Goal: Find specific page/section: Find specific page/section

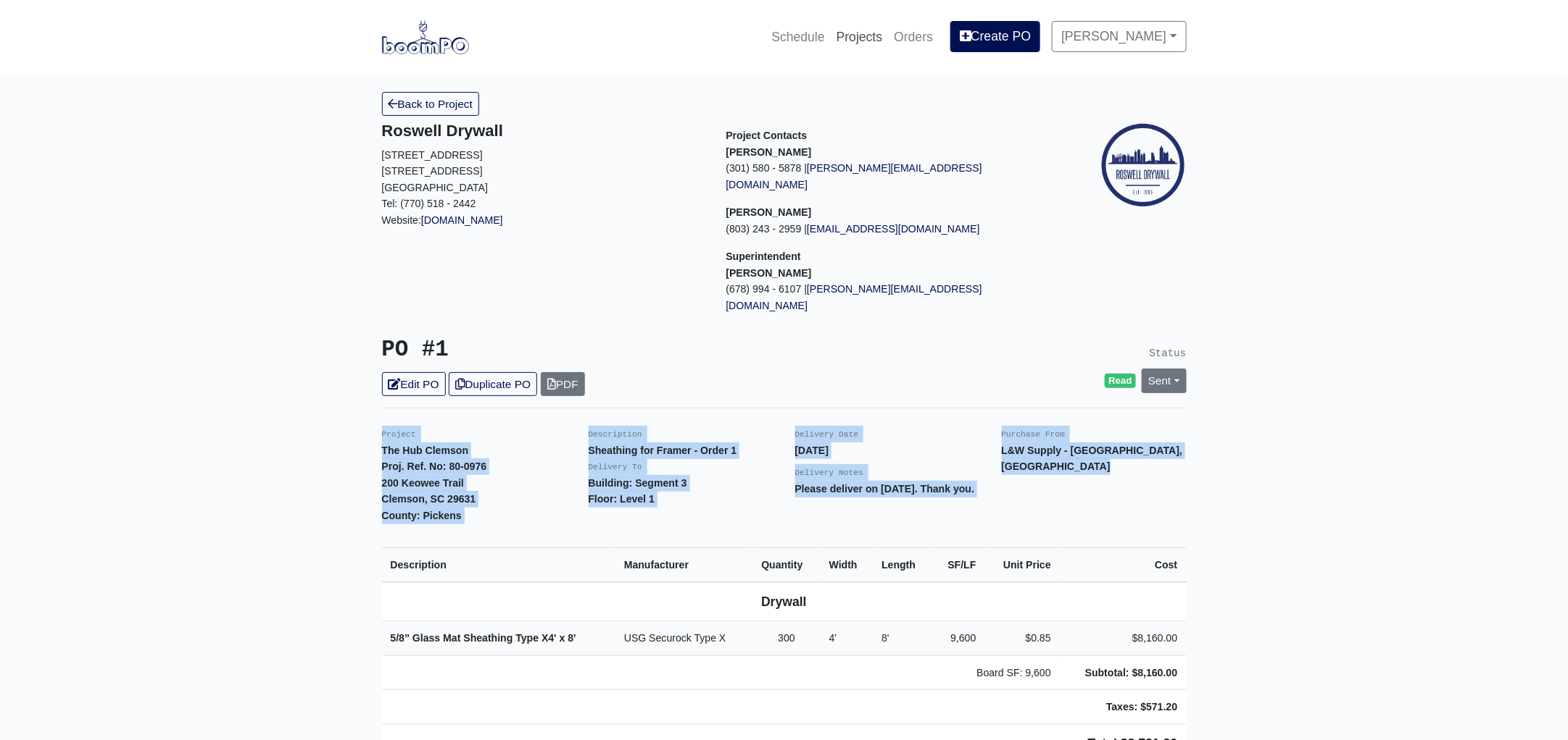
click at [884, 34] on link "Projects" at bounding box center [860, 36] width 58 height 32
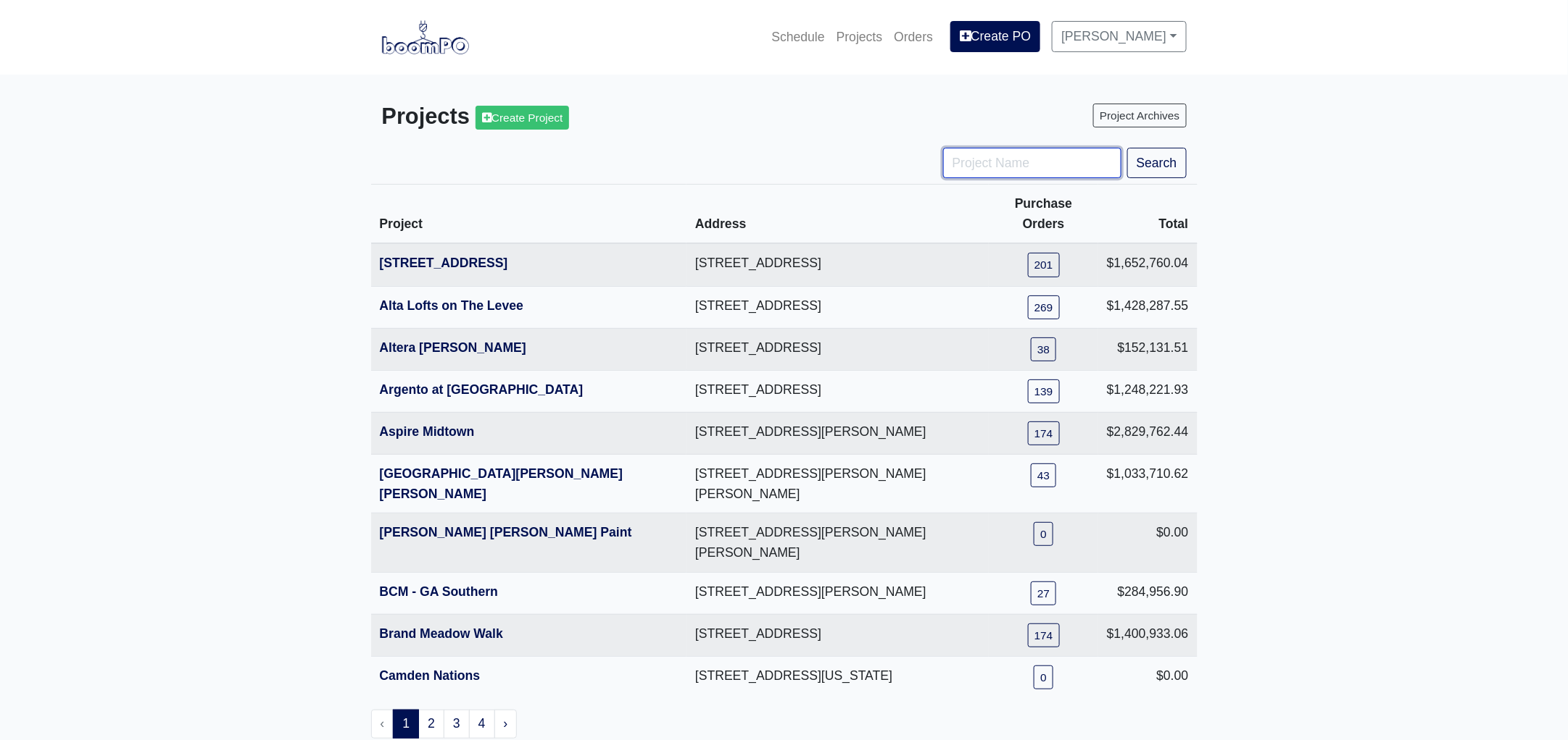
click at [981, 169] on input "Project Name" at bounding box center [1032, 163] width 179 height 31
type input "nova"
click at [1127, 148] on button "Search" at bounding box center [1157, 163] width 60 height 31
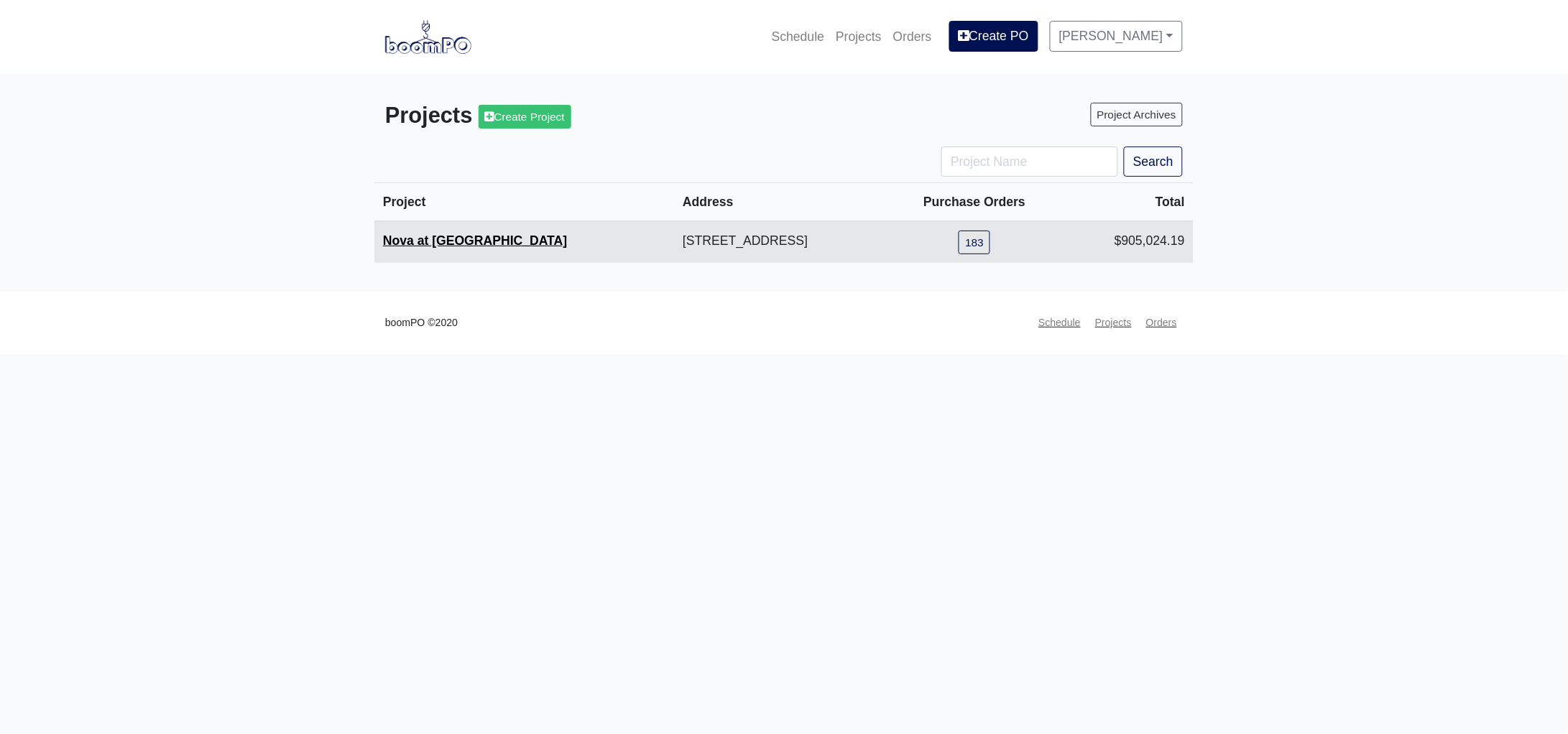
click at [464, 240] on link "Nova at [GEOGRAPHIC_DATA]" at bounding box center [475, 240] width 184 height 14
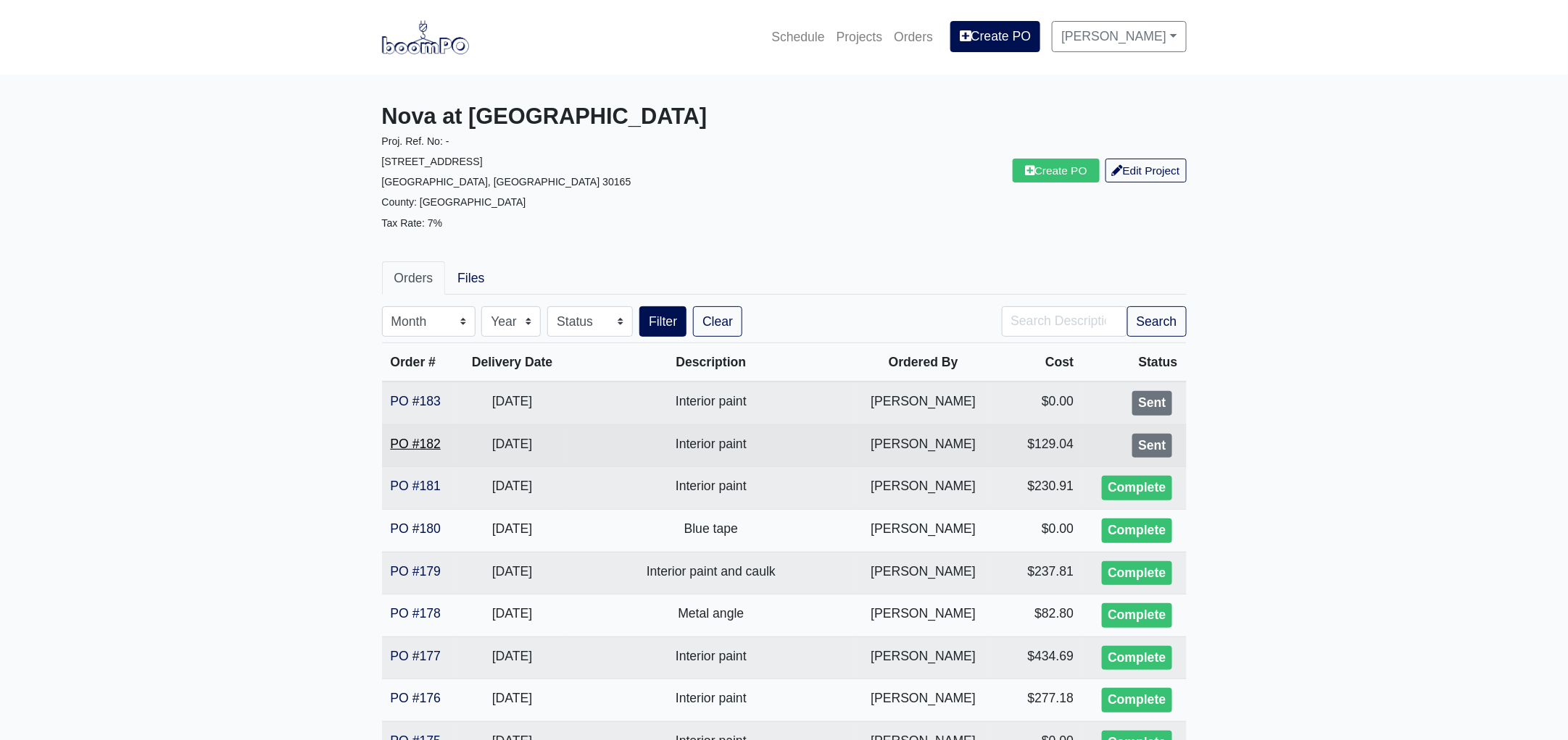
click at [408, 445] on link "PO #182" at bounding box center [415, 444] width 50 height 15
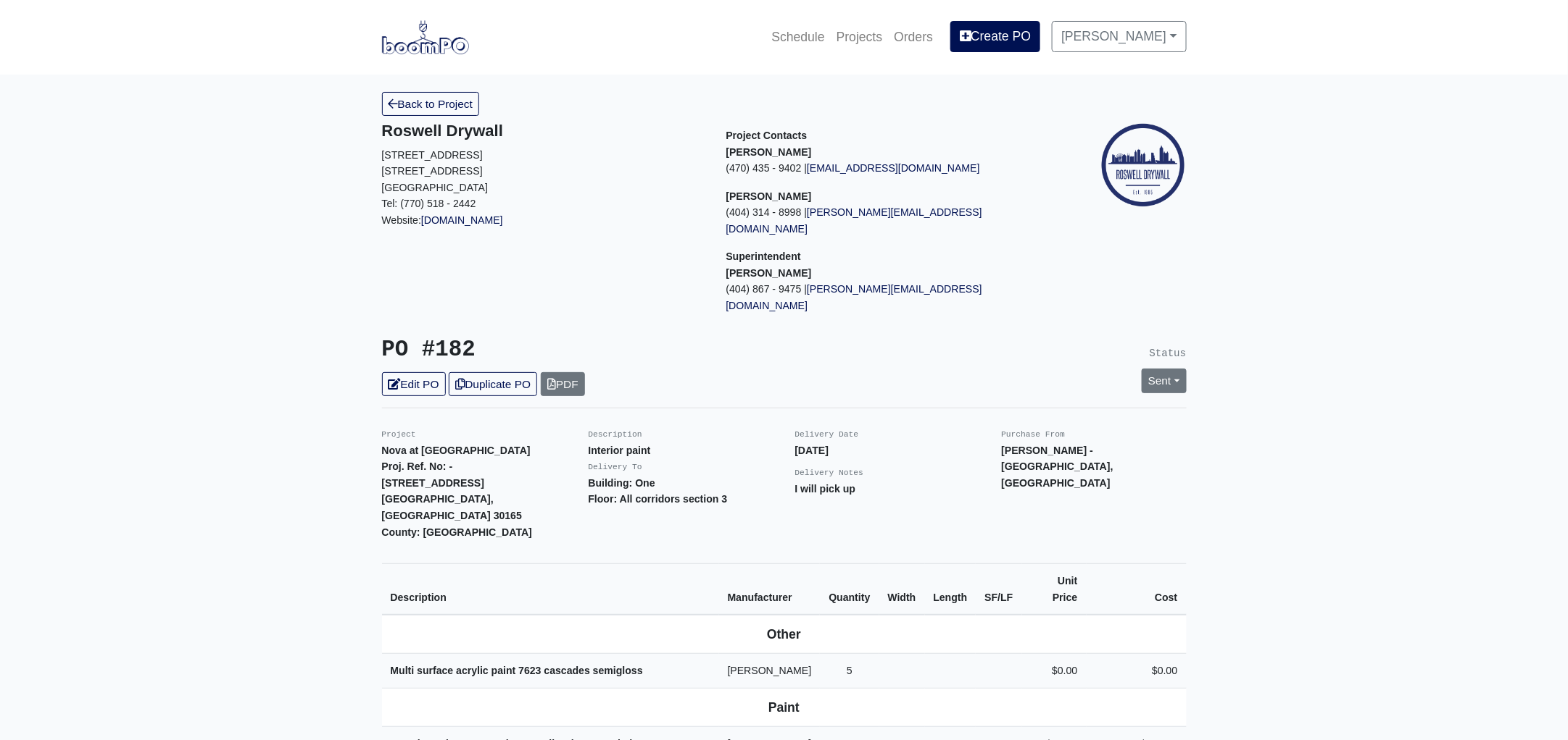
scroll to position [361, 0]
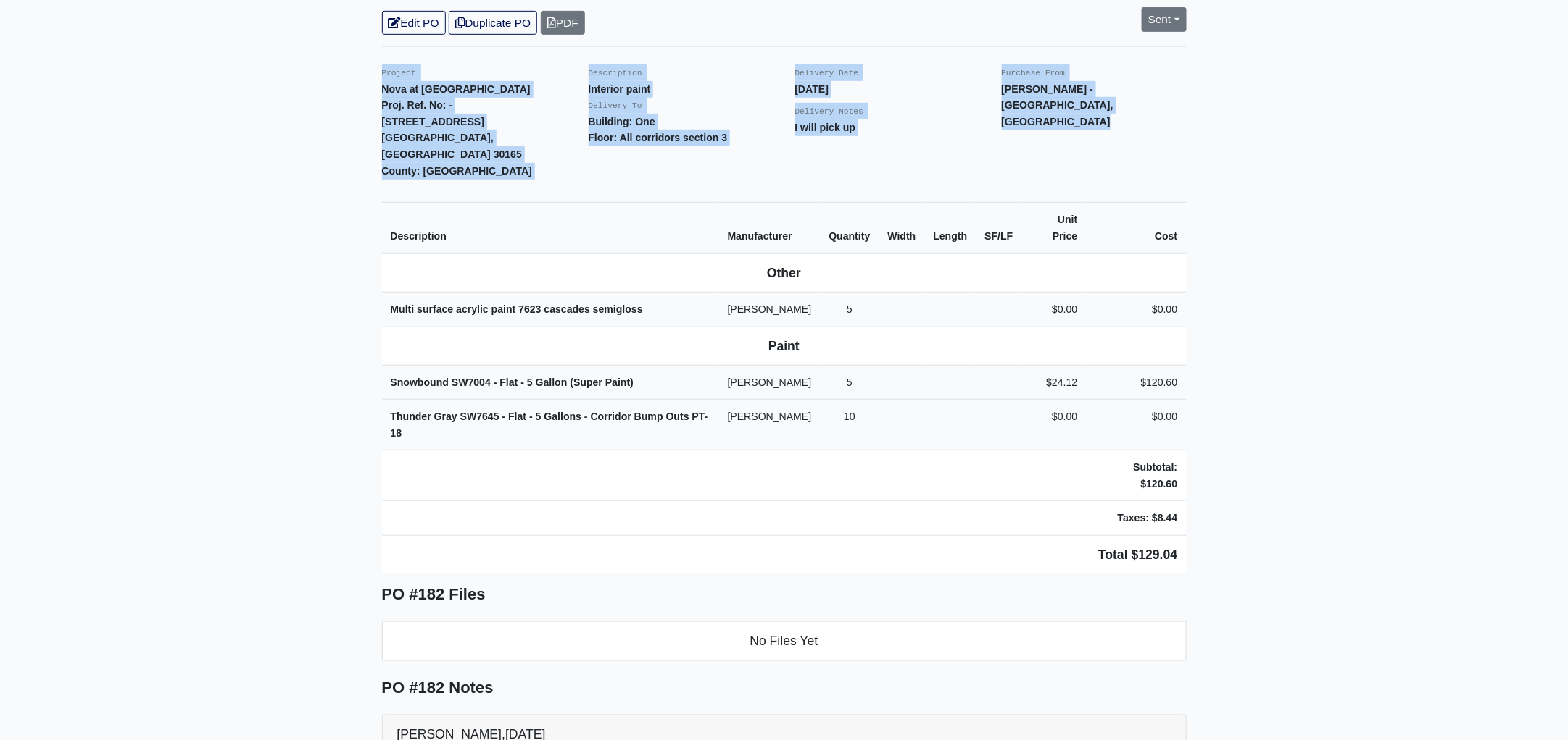
drag, startPoint x: 380, startPoint y: 38, endPoint x: 1397, endPoint y: 448, distance: 1096.5
click at [1397, 448] on main "Back to Project Roswell Drywall 7000 Peachtree Dunwoody Rd NE Building 5, Suite…" at bounding box center [784, 509] width 1568 height 1592
copy div "Project Nova at River District Proj. Ref. No: - 233 North 5th Street Avenue Rom…"
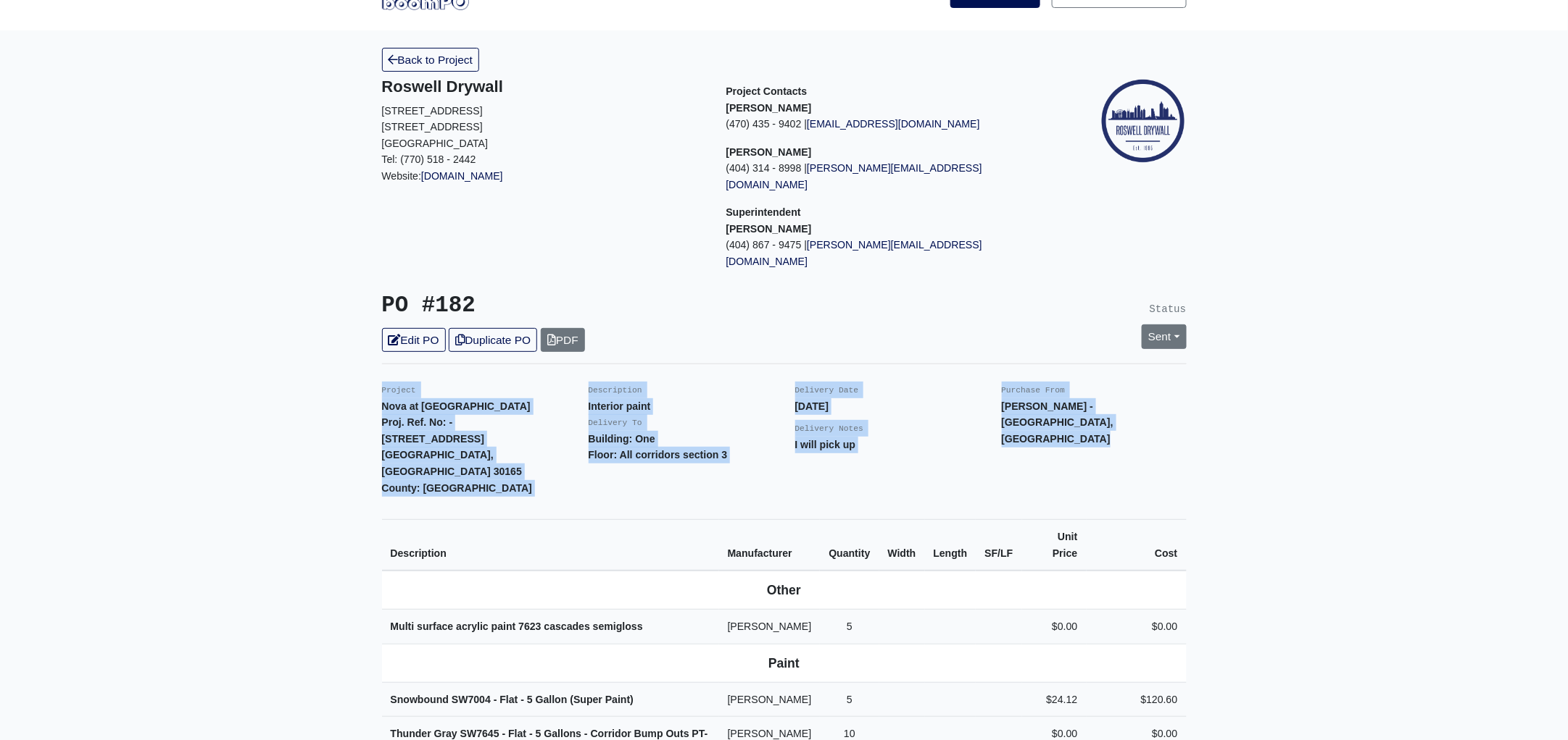
scroll to position [0, 0]
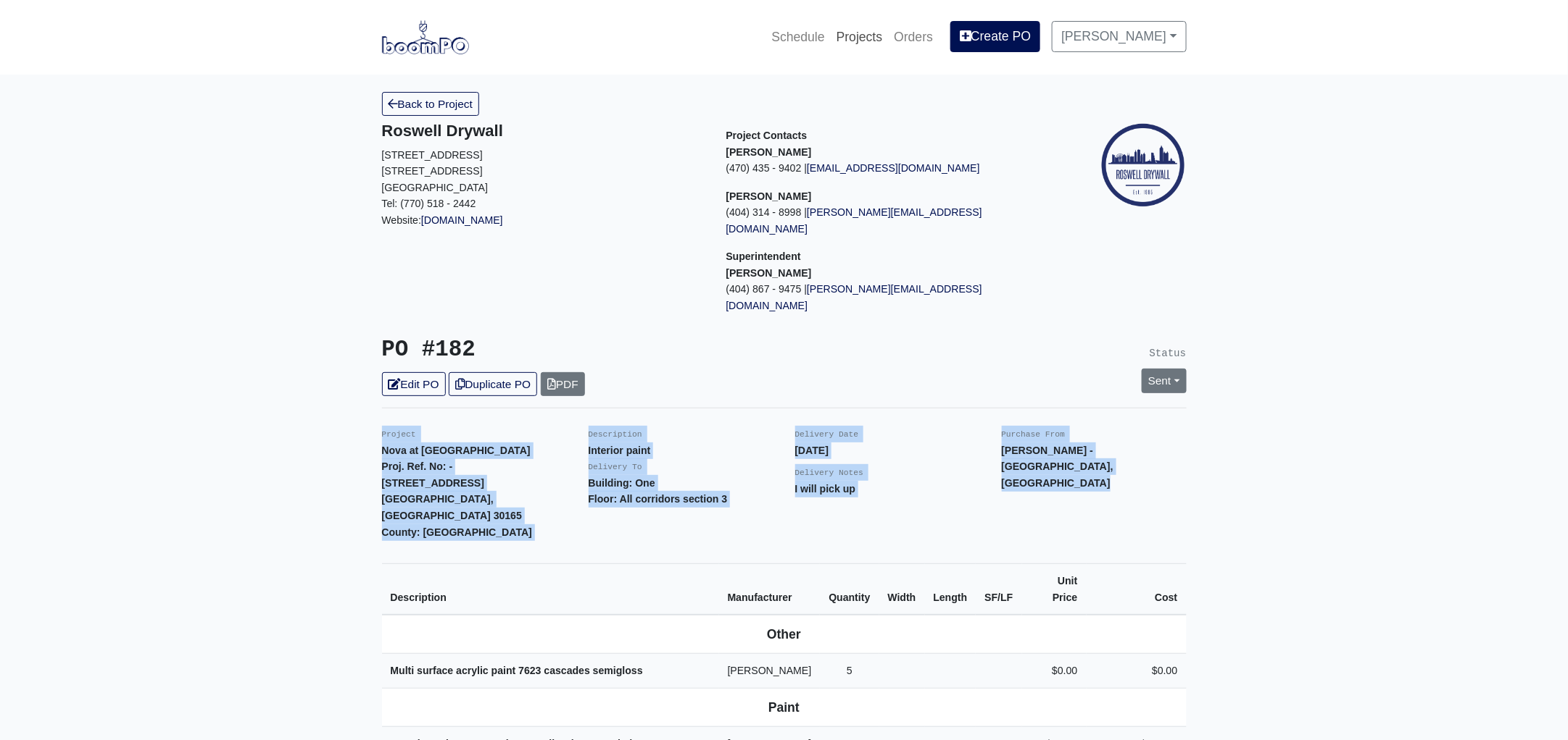
click at [878, 30] on link "Projects" at bounding box center [860, 36] width 58 height 32
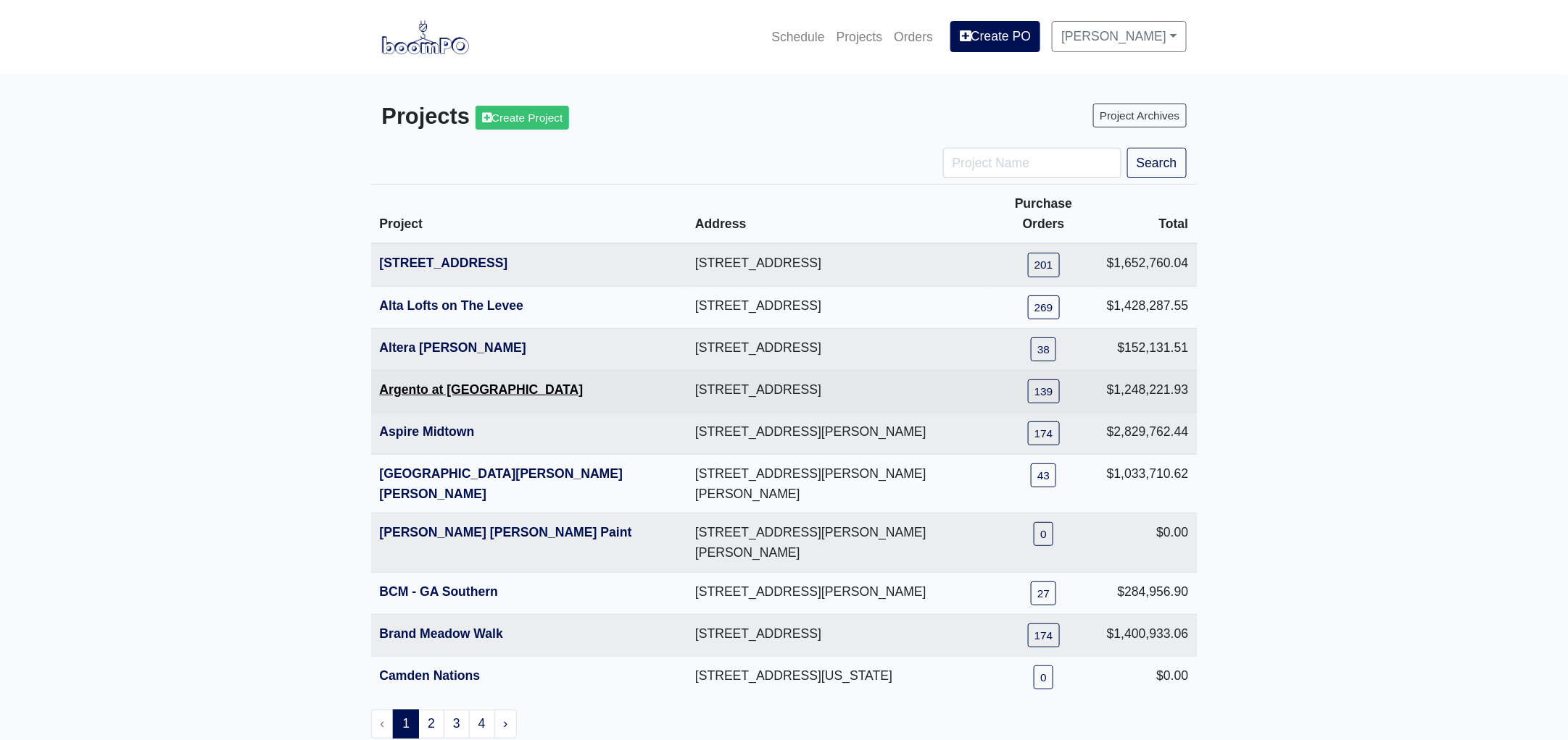
click at [464, 382] on link "Argento at [GEOGRAPHIC_DATA]" at bounding box center [482, 389] width 204 height 15
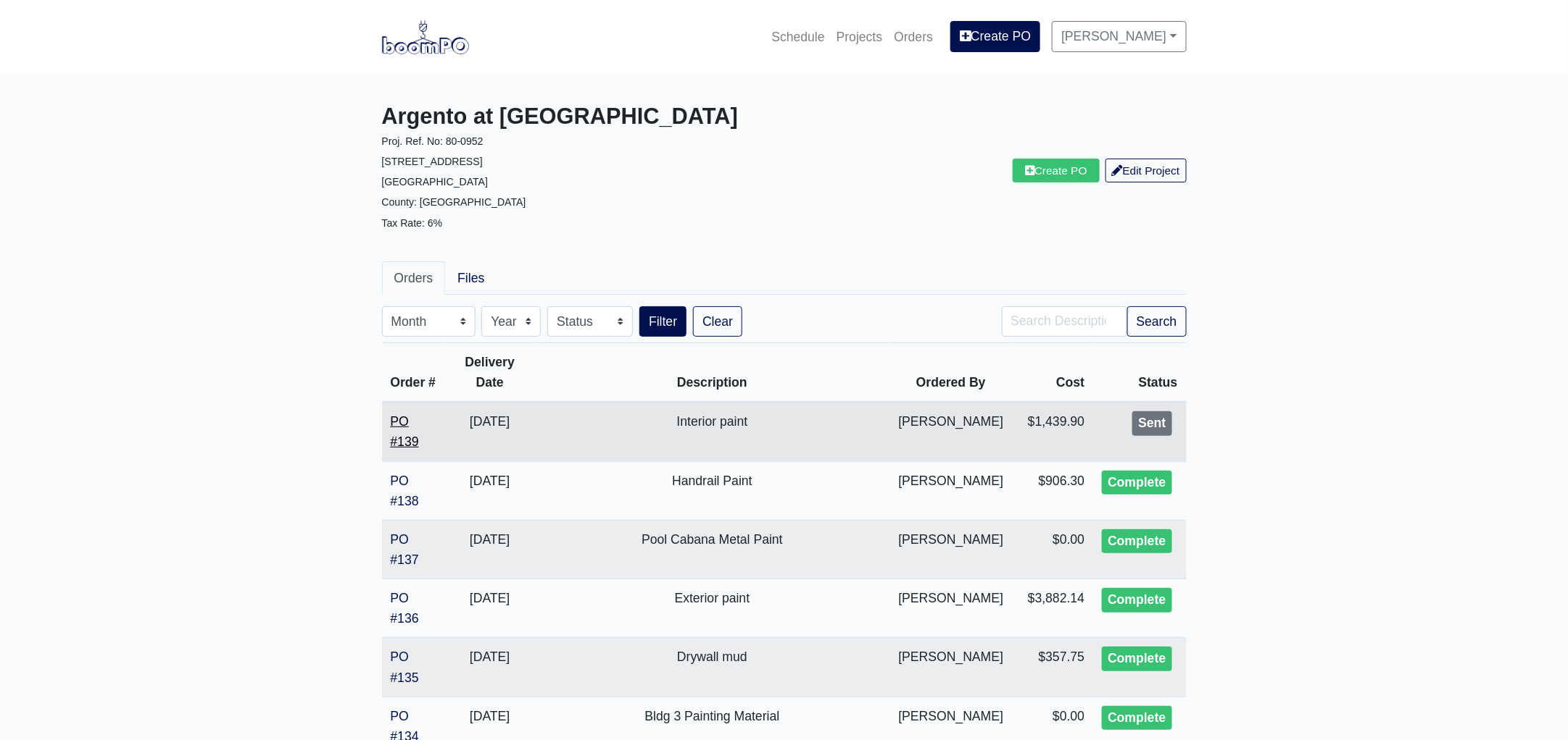
click at [403, 438] on link "PO #139" at bounding box center [404, 431] width 28 height 35
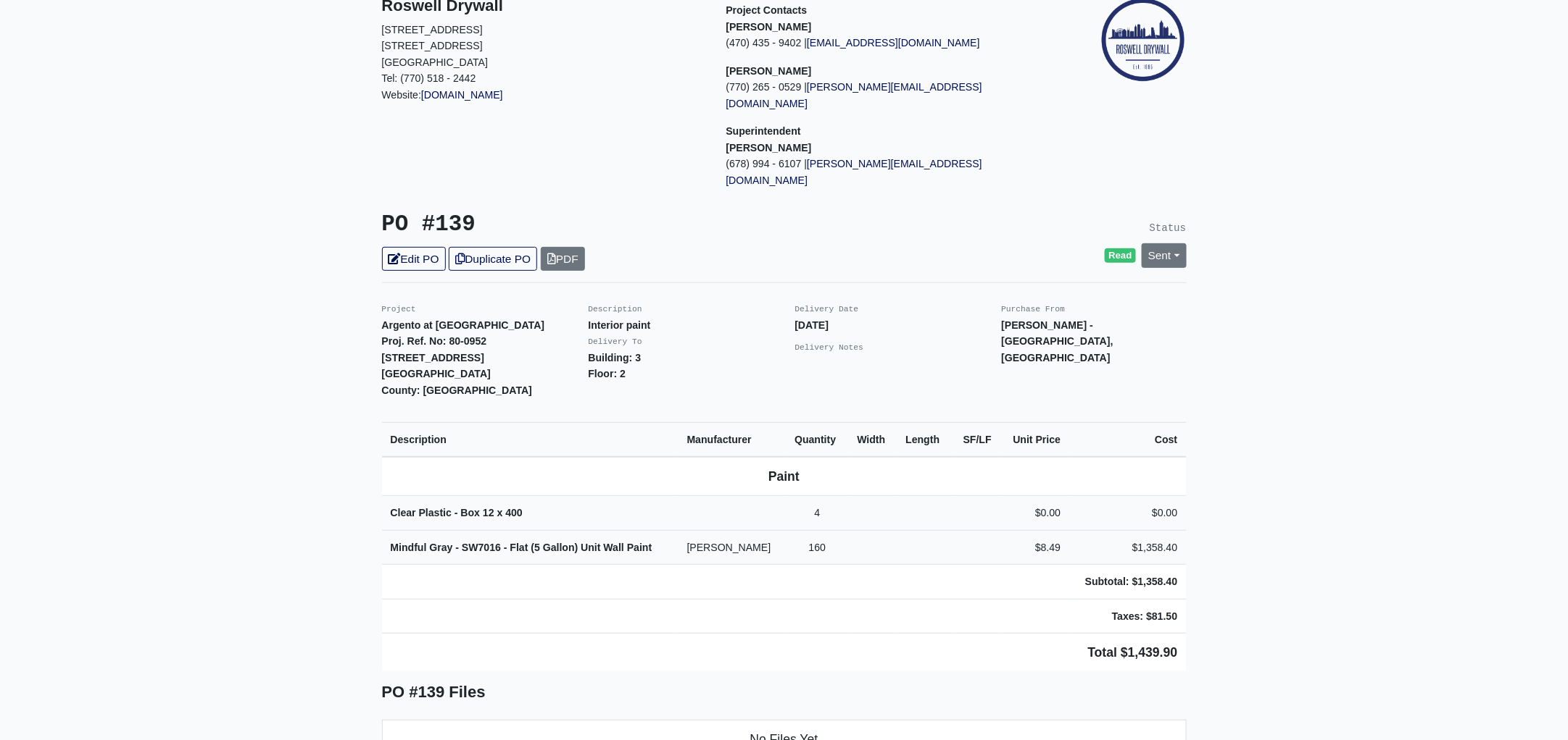
scroll to position [271, 0]
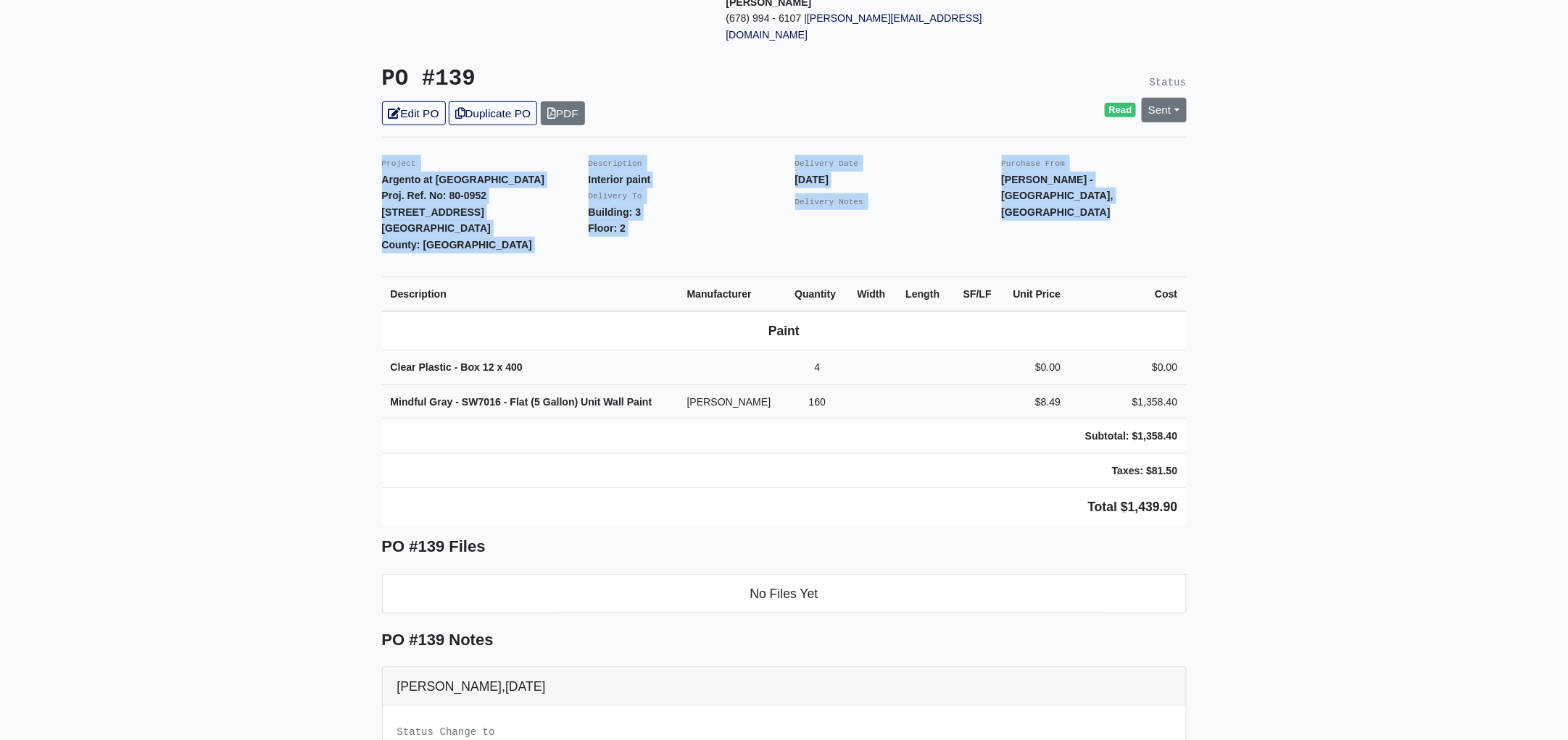
drag, startPoint x: 372, startPoint y: 124, endPoint x: 1205, endPoint y: 469, distance: 901.6
click at [1205, 469] on main "Back to Project Roswell Drywall [STREET_ADDRESS] Tel: (770) 518 - 2442 Website:…" at bounding box center [784, 426] width 1568 height 1245
copy div "Project Argento at Sugarloaf Parkway Proj. Ref. No: 80-0952 80 Lawrenceville Su…"
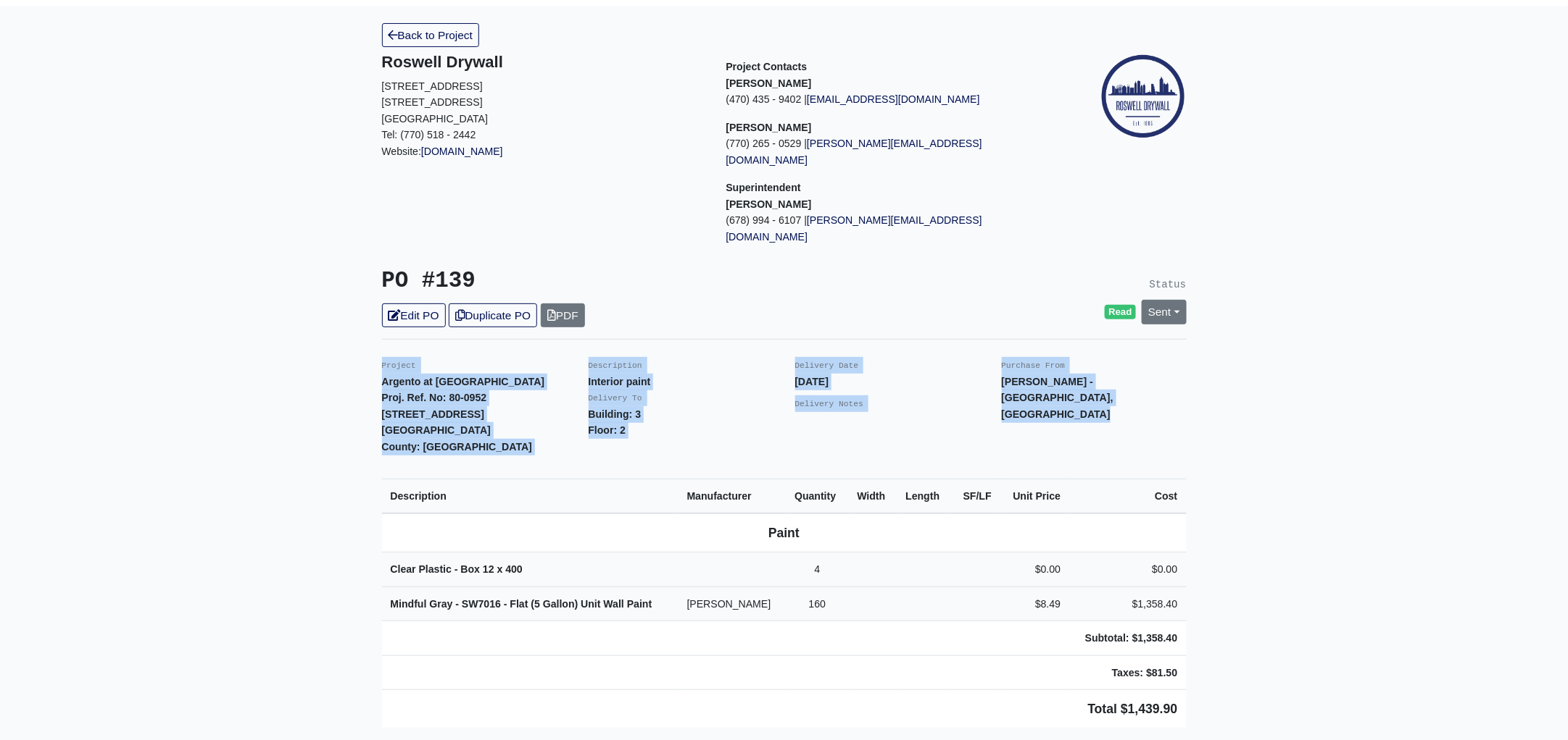
scroll to position [0, 0]
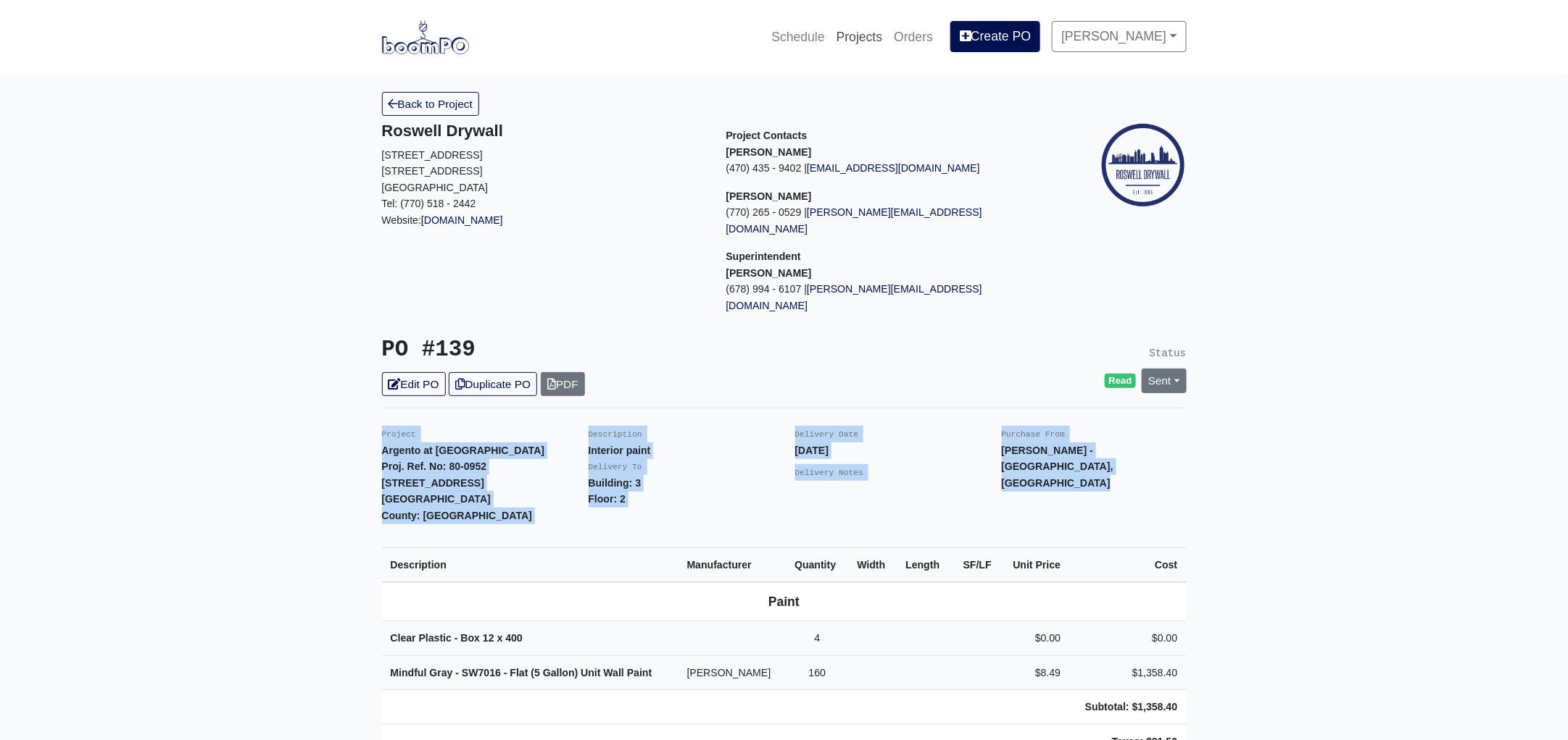
click at [882, 39] on link "Projects" at bounding box center [860, 36] width 58 height 32
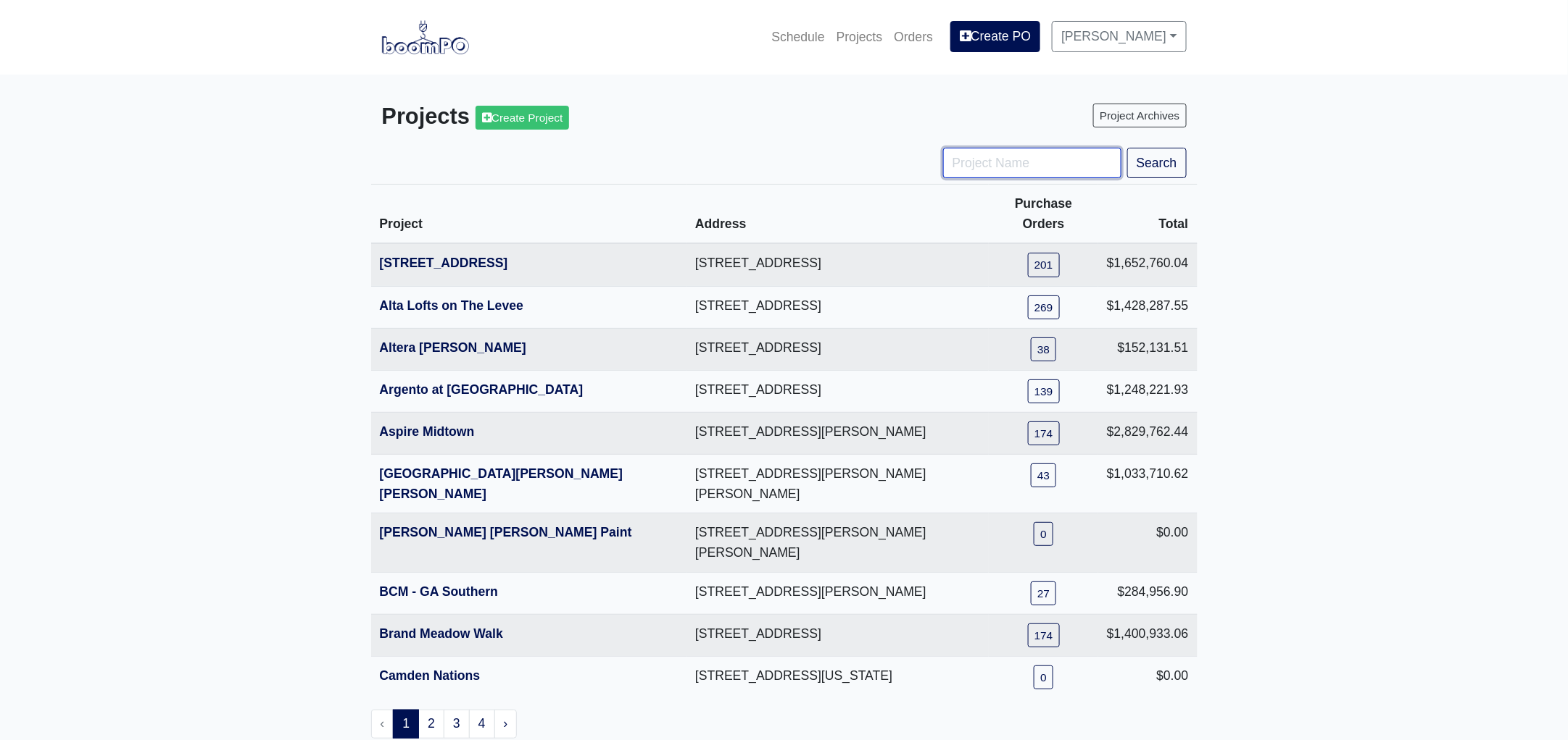
click at [972, 167] on input "Project Name" at bounding box center [1032, 163] width 179 height 31
type input "p"
type input "tpa"
click at [1127, 148] on button "Search" at bounding box center [1157, 163] width 60 height 31
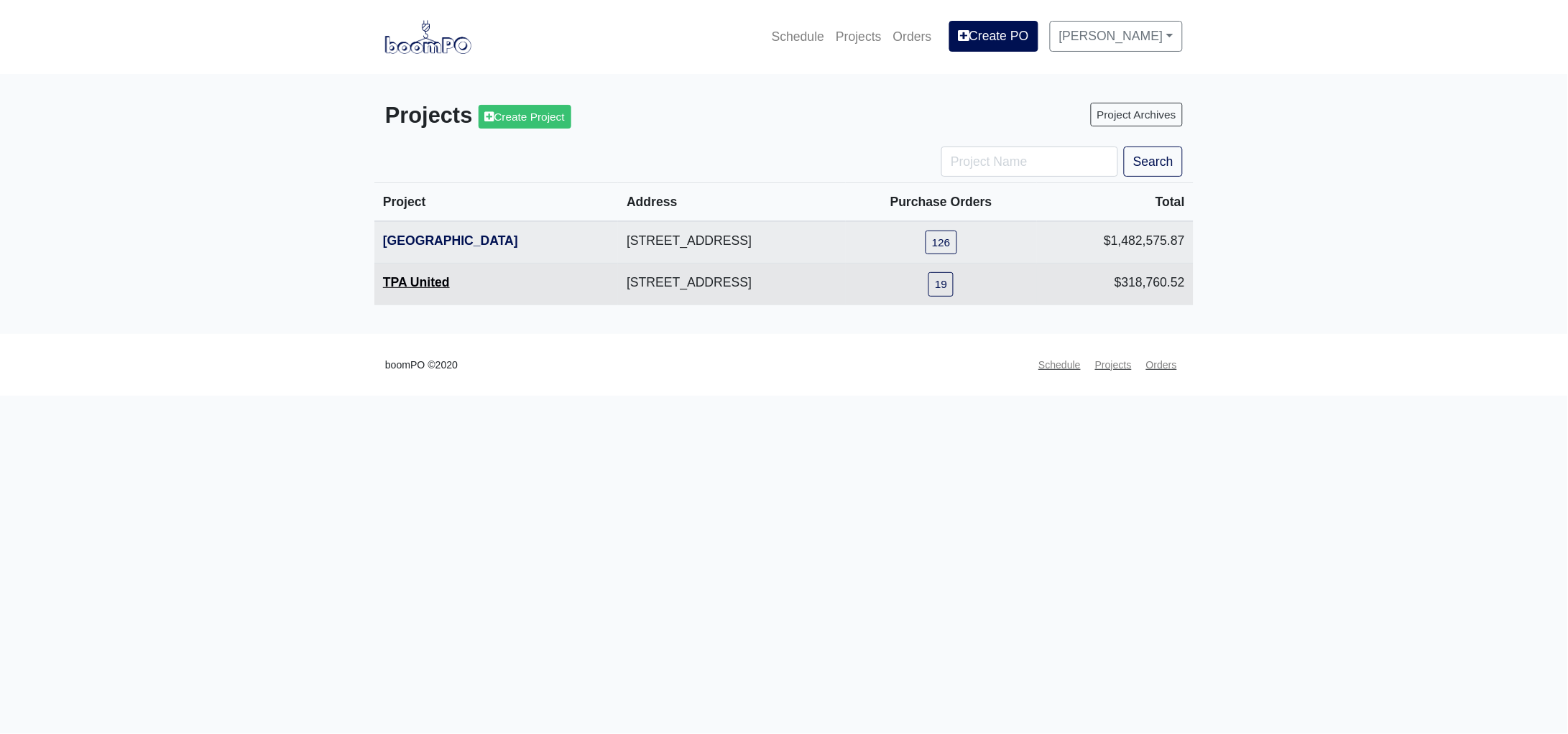
click at [418, 280] on link "TPA United" at bounding box center [416, 282] width 67 height 14
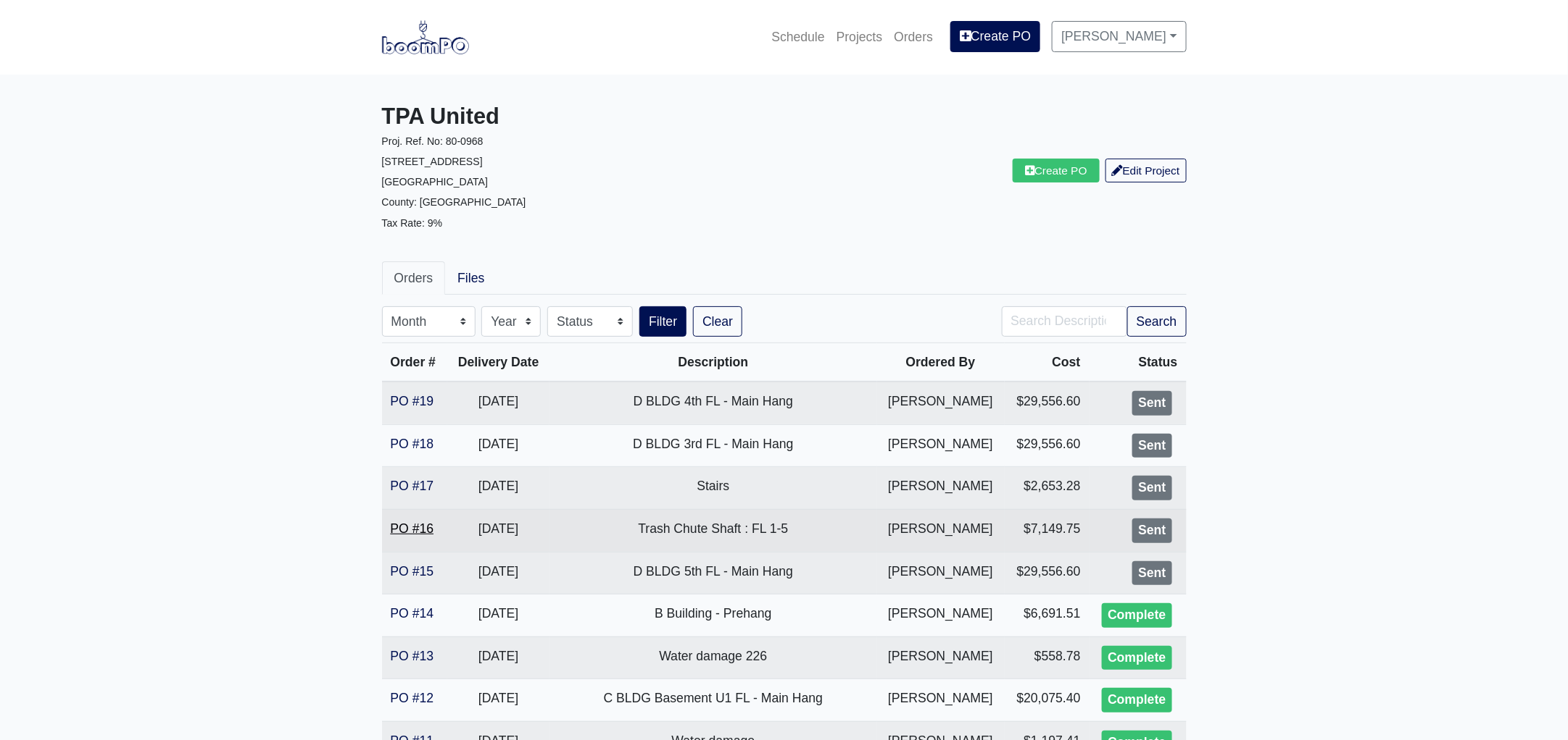
click at [396, 526] on link "PO #16" at bounding box center [412, 529] width 44 height 15
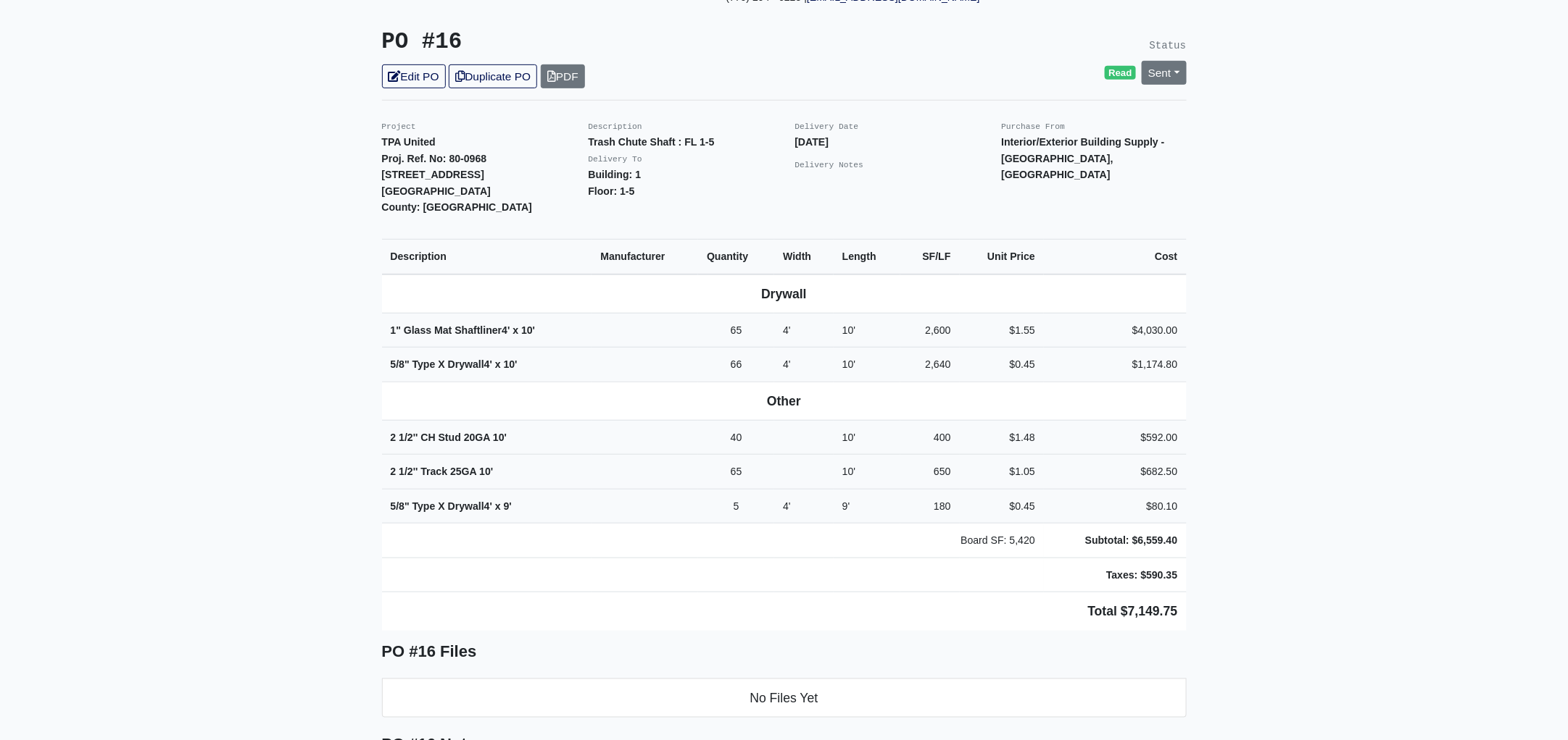
scroll to position [180, 0]
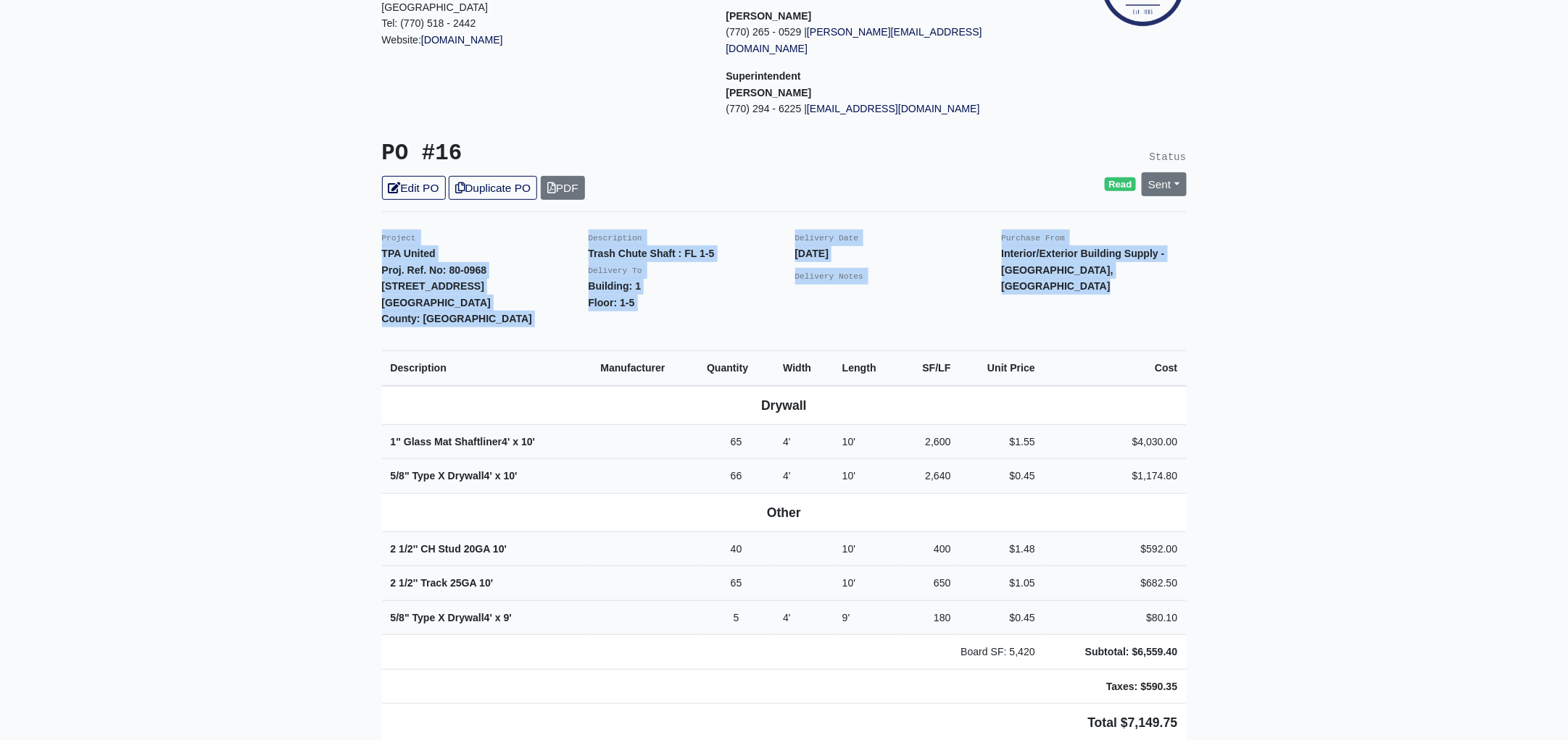
drag, startPoint x: 370, startPoint y: 220, endPoint x: 1266, endPoint y: 641, distance: 990.0
click at [1266, 641] on main "Back to Project Roswell Drywall [STREET_ADDRESS] Tel: (770) 518 - 2442 Website:…" at bounding box center [784, 579] width 1568 height 1371
copy div "Project TPA United Proj. Ref. No: 80-0968 [STREET_ADDRESS]: [GEOGRAPHIC_DATA] D…"
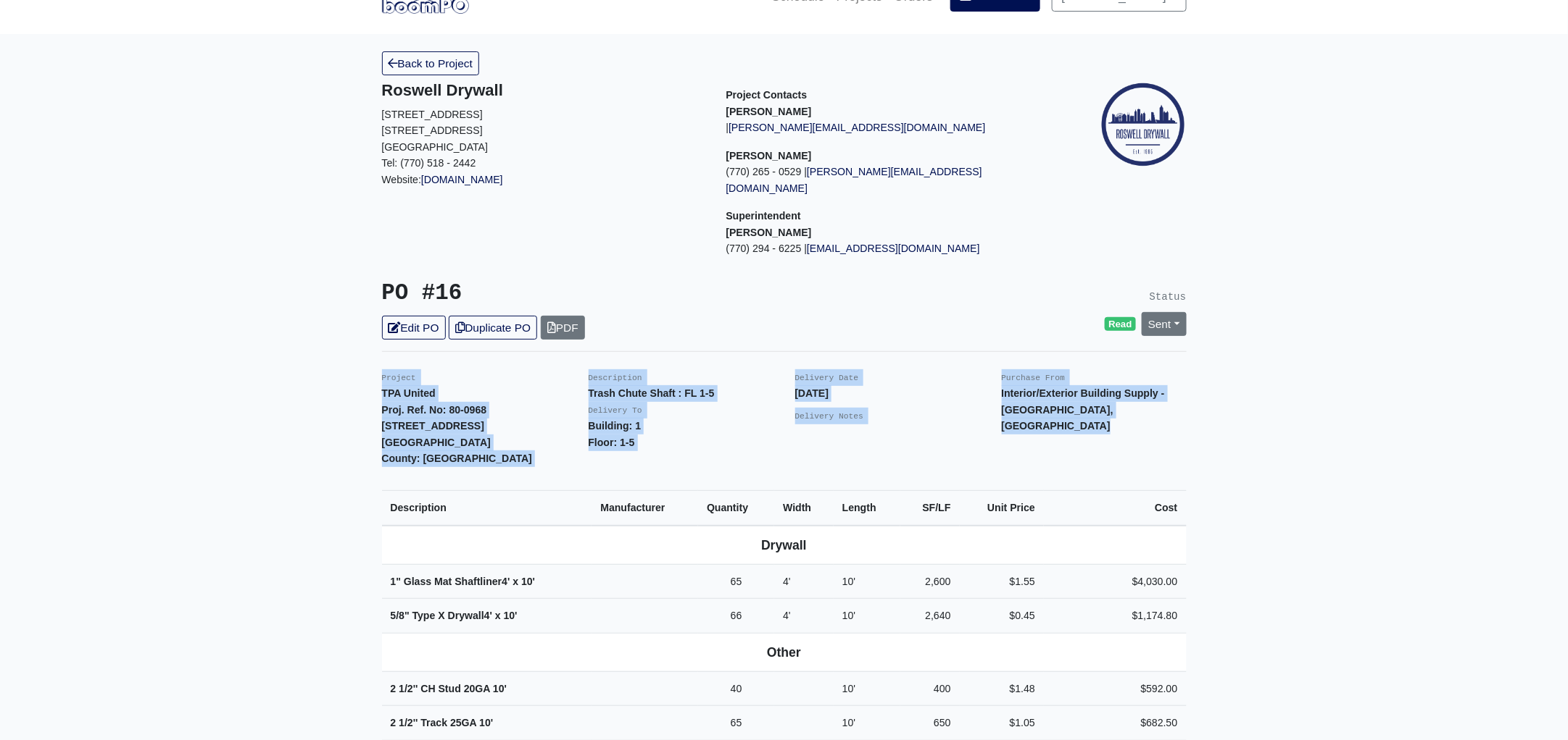
scroll to position [0, 0]
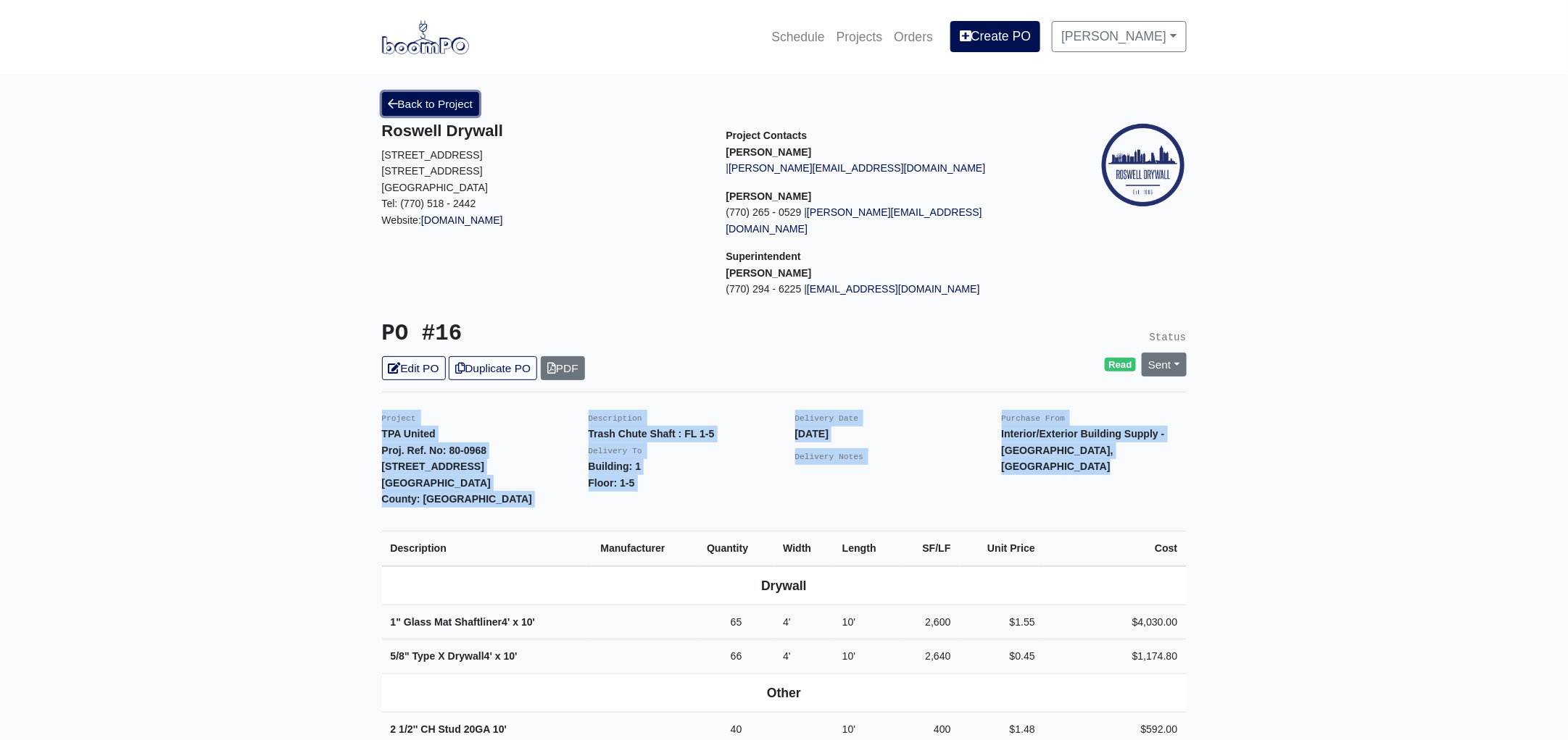
click at [422, 104] on link "Back to Project" at bounding box center [431, 104] width 98 height 24
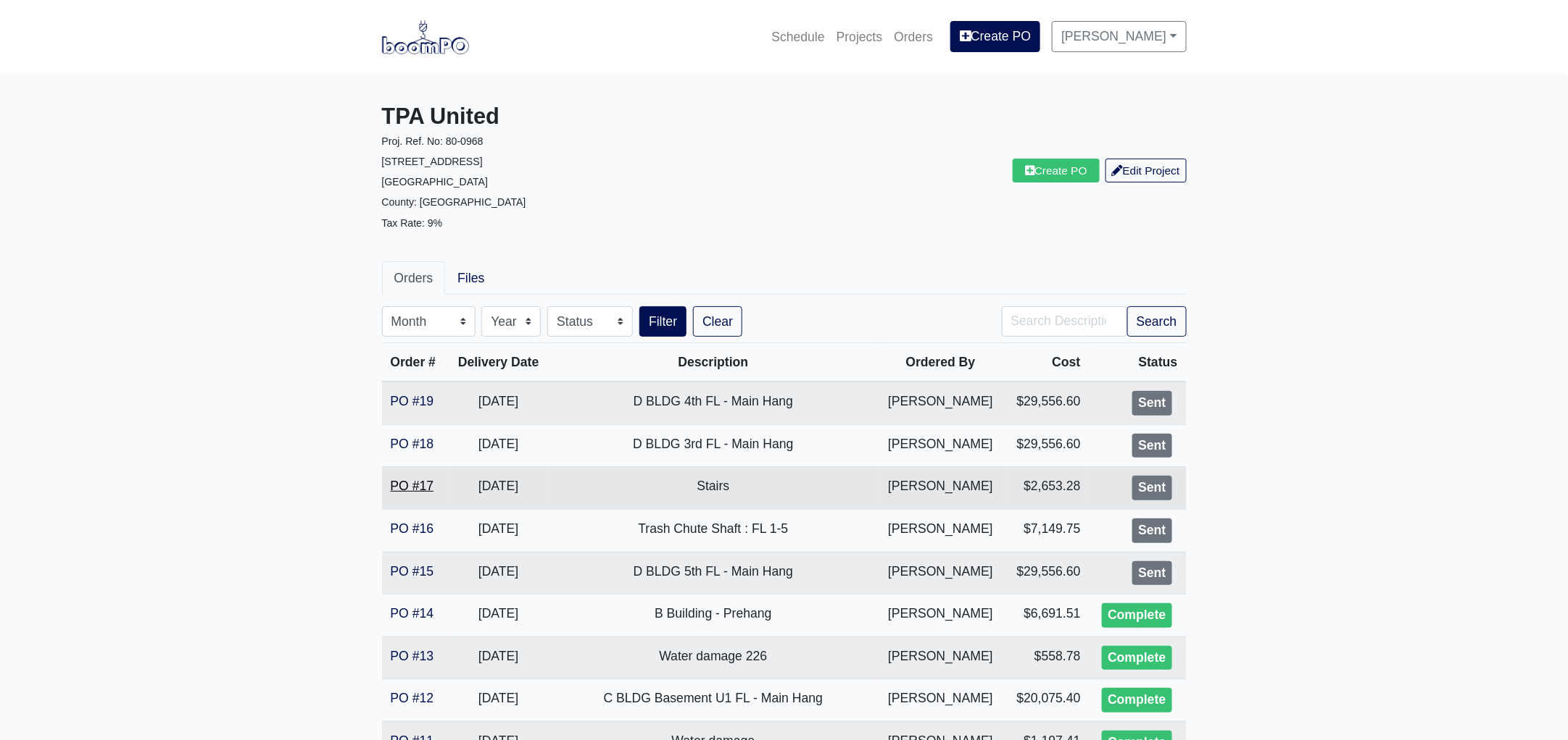
click at [416, 481] on link "PO #17" at bounding box center [412, 486] width 44 height 15
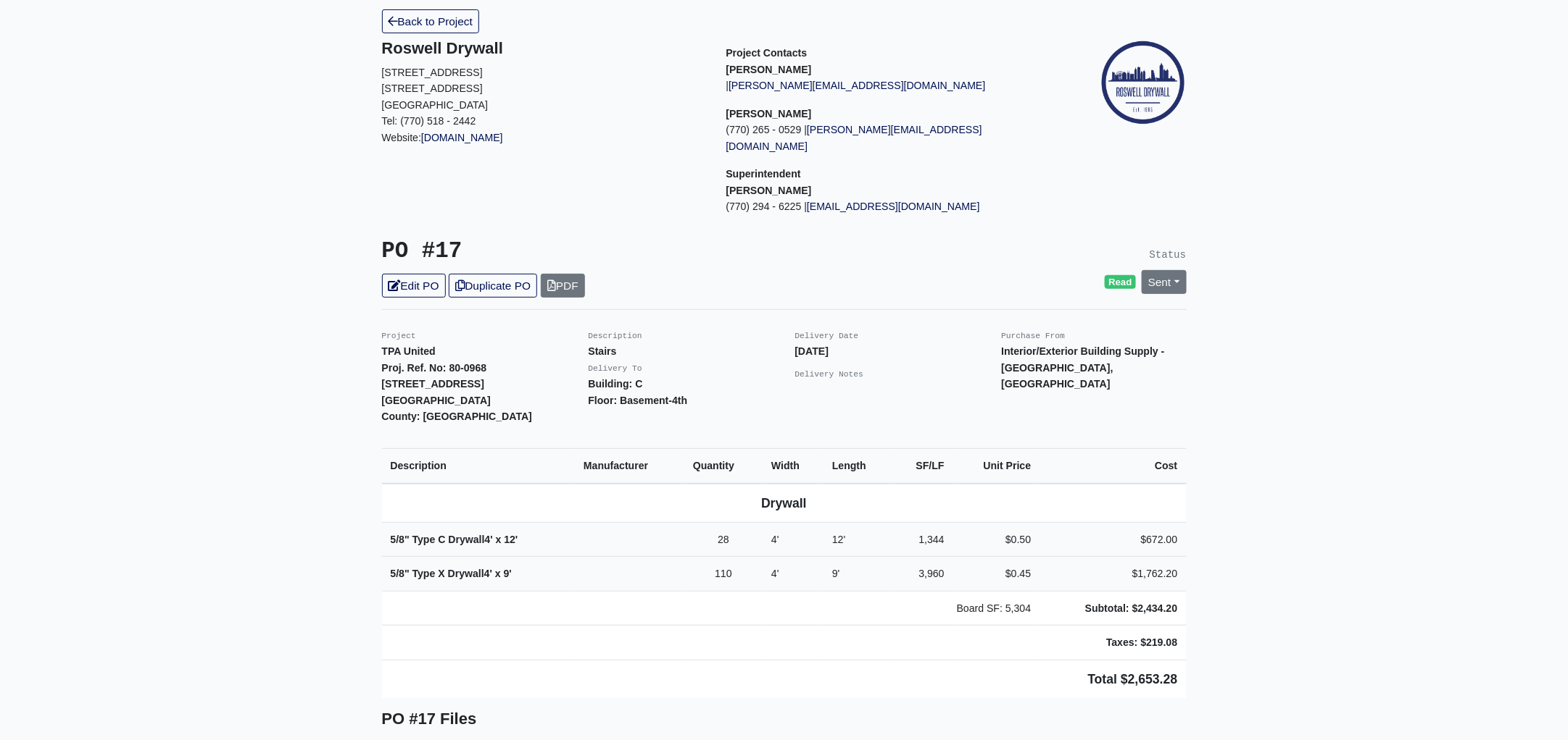
scroll to position [180, 0]
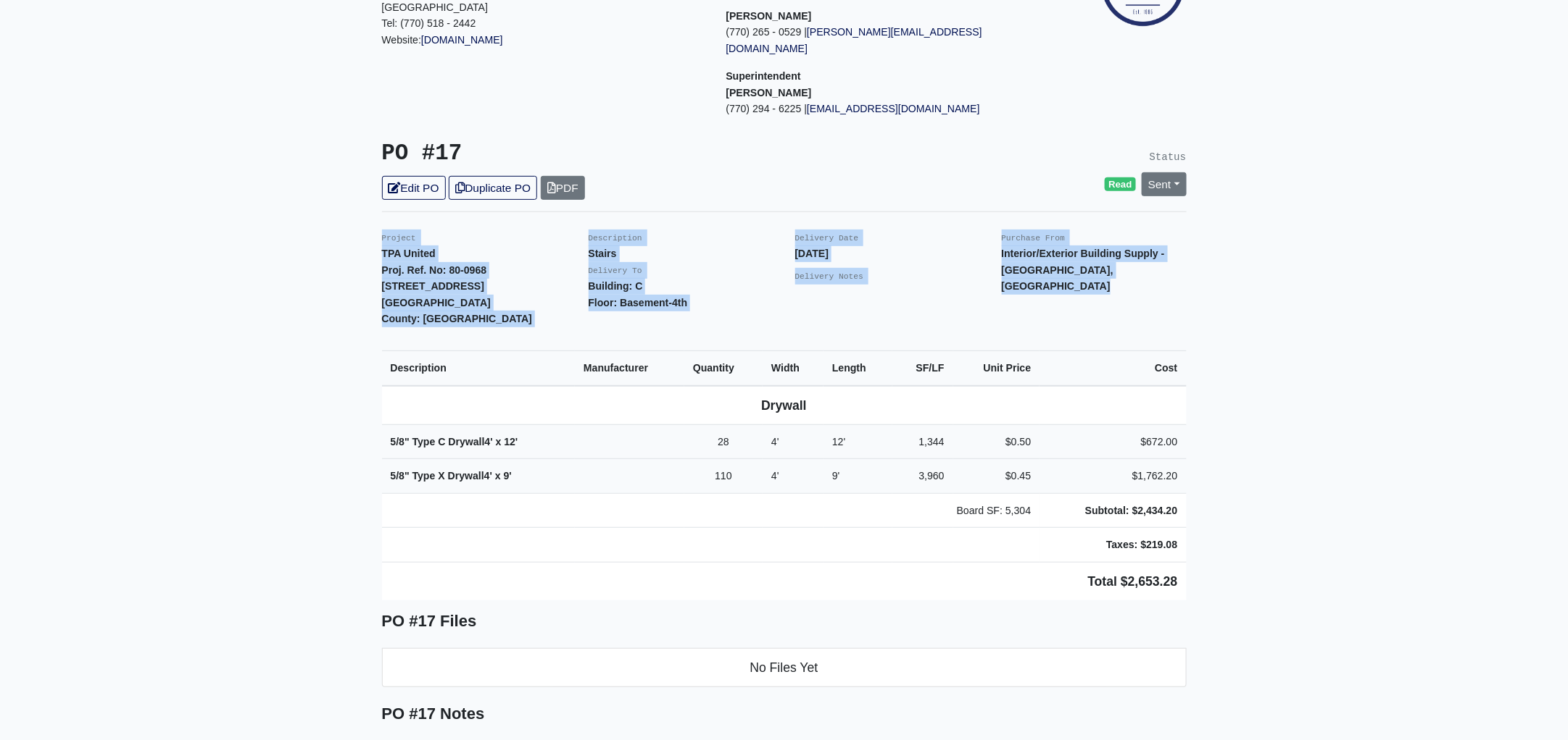
drag, startPoint x: 377, startPoint y: 219, endPoint x: 1337, endPoint y: 592, distance: 1029.9
click at [1337, 592] on main "Back to Project Roswell Drywall 7000 Peachtree Dunwoody Rd NE Building 5, Suite…" at bounding box center [784, 508] width 1568 height 1229
copy div "Project TPA United Proj. Ref. No: 80-0968 1104 Avondale Avenue SE Atlanta, GA 3…"
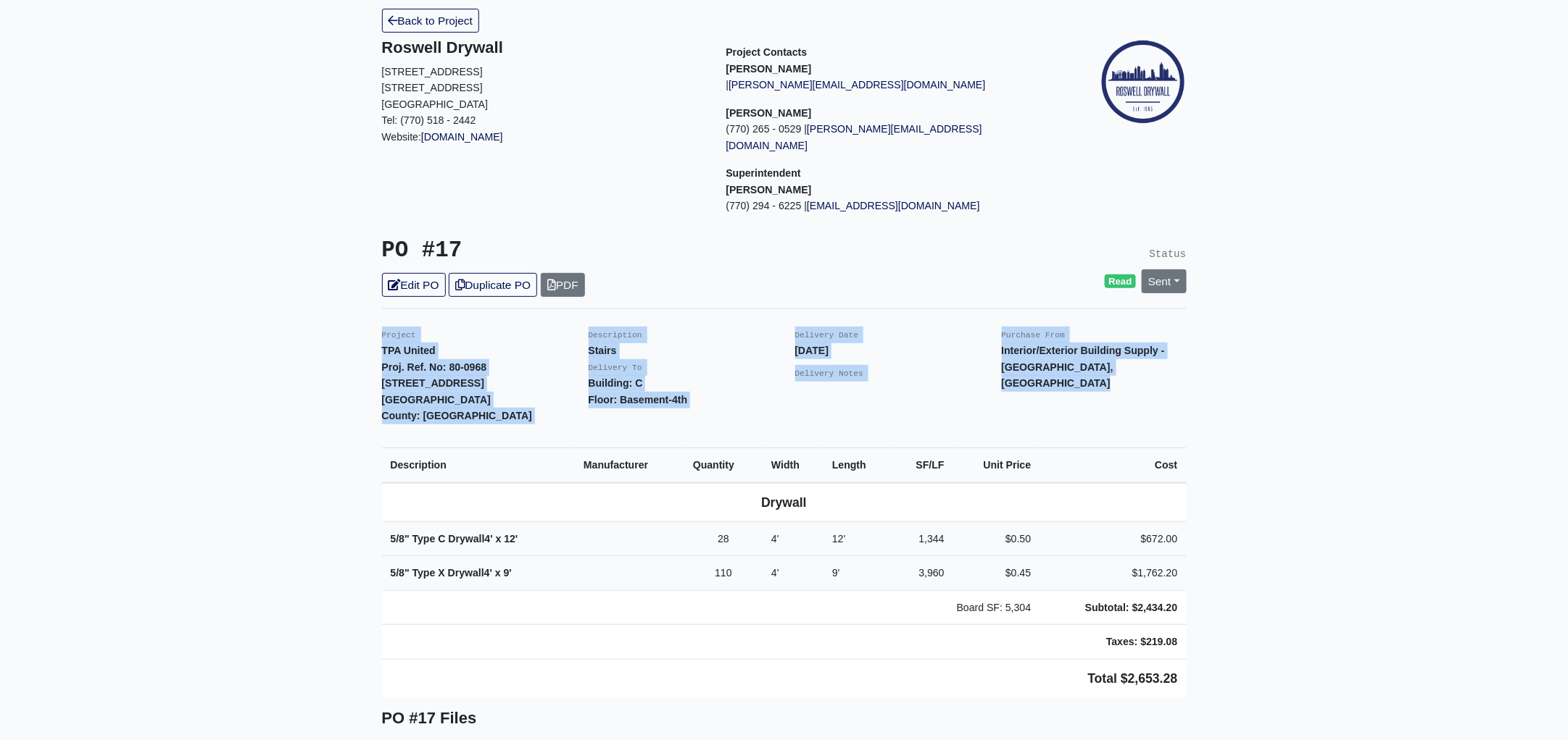
scroll to position [0, 0]
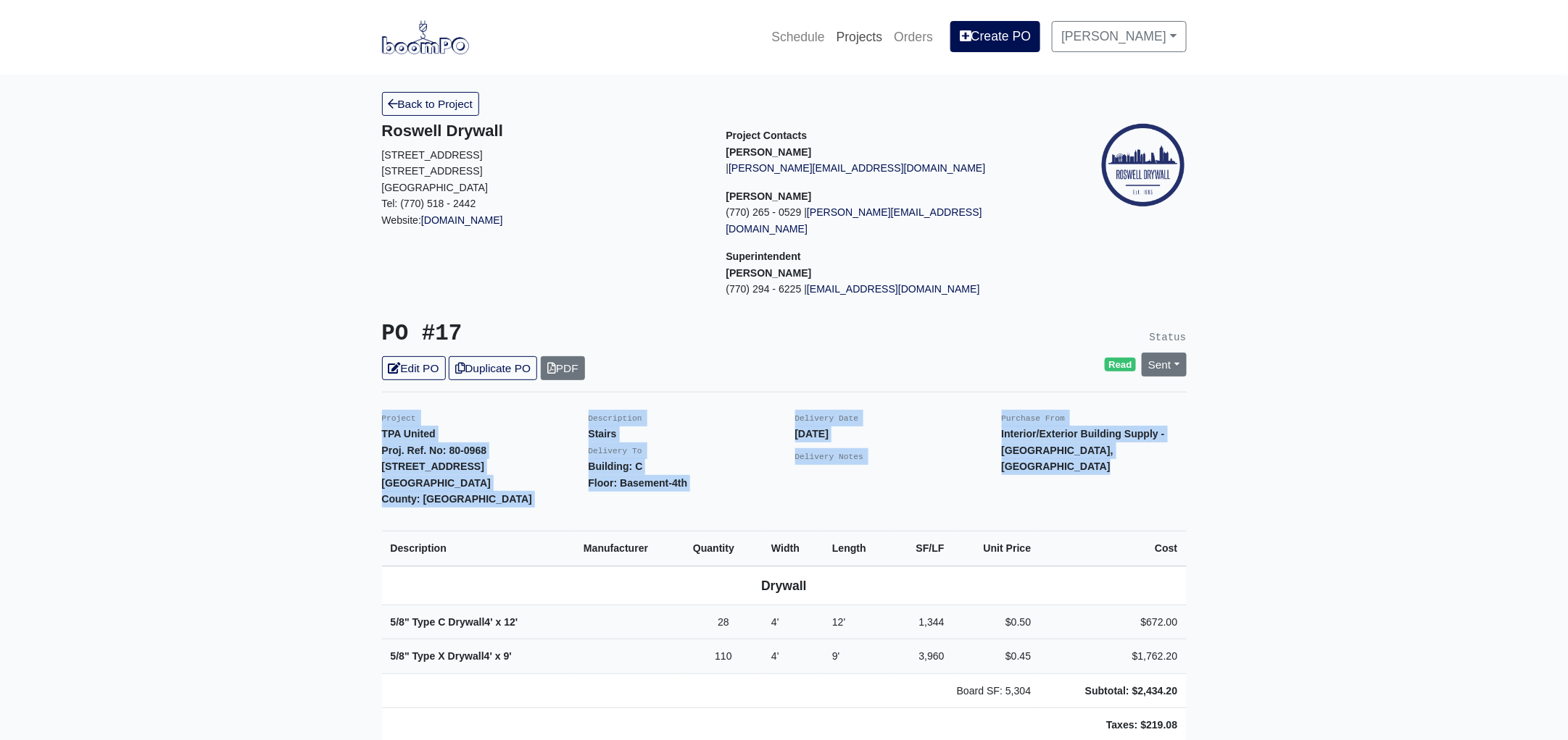
click at [885, 32] on link "Projects" at bounding box center [860, 36] width 58 height 32
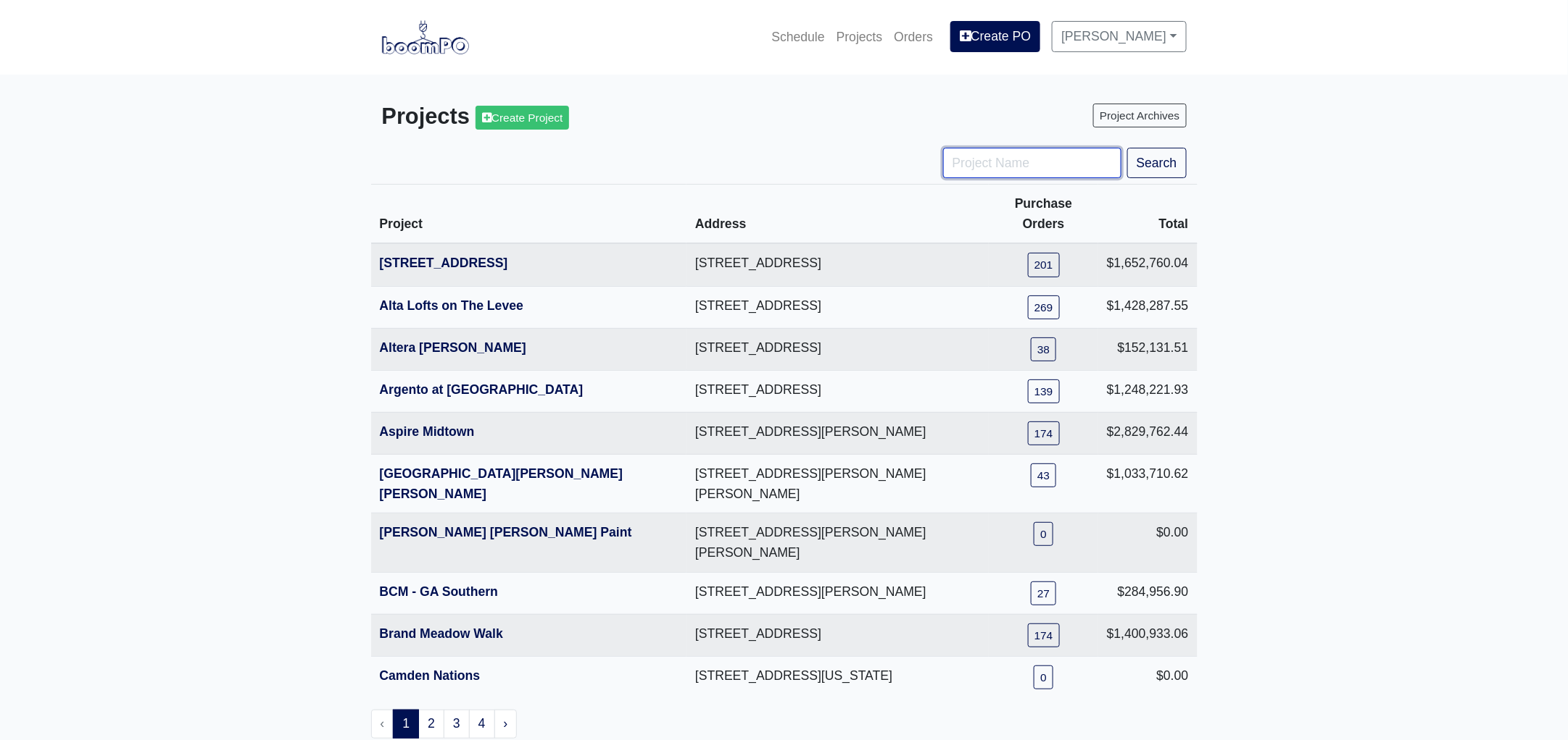
click at [989, 168] on input "Project Name" at bounding box center [1032, 163] width 179 height 31
type input "dist"
click at [1127, 148] on button "Search" at bounding box center [1157, 163] width 60 height 31
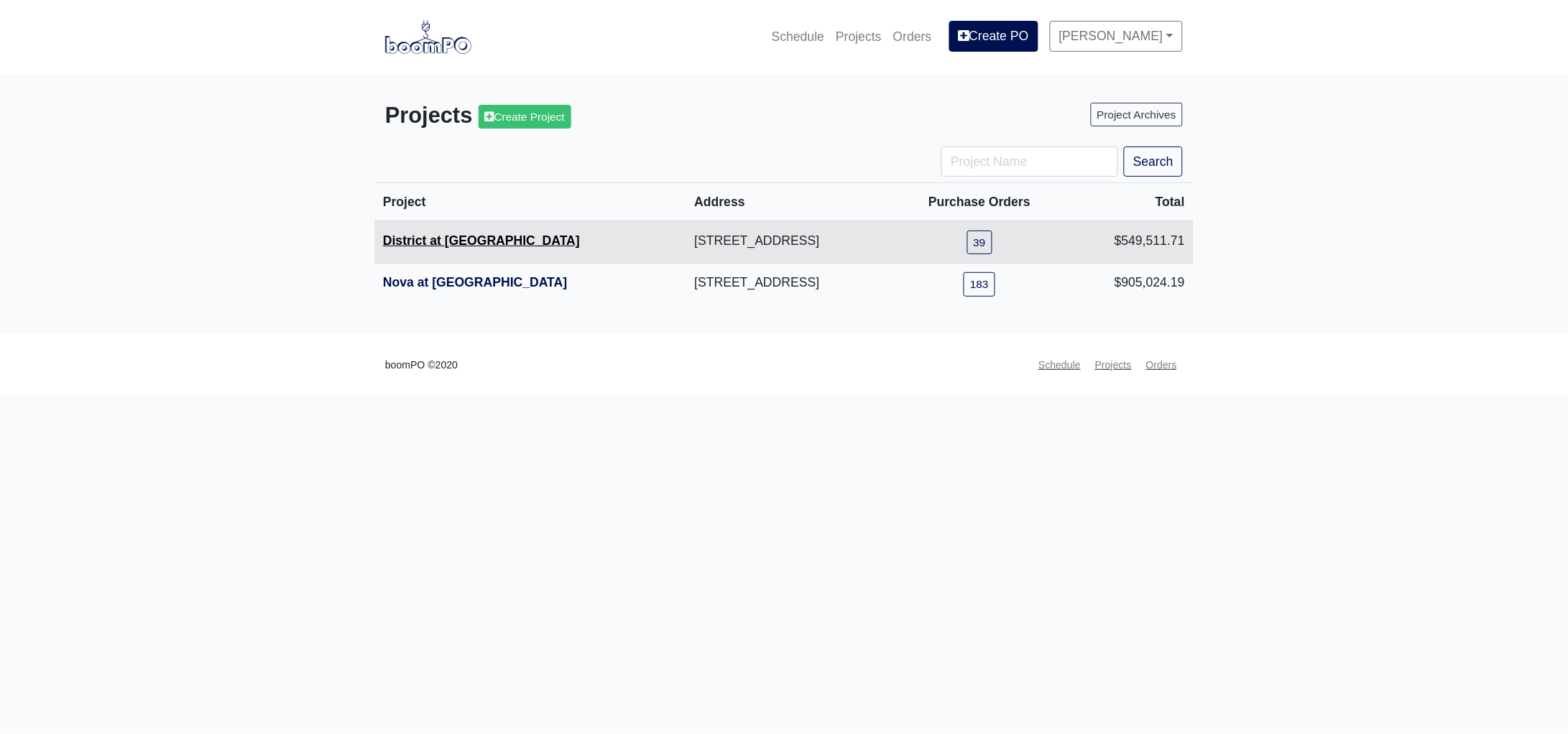
click at [457, 238] on link "District at [GEOGRAPHIC_DATA]" at bounding box center [482, 240] width 197 height 14
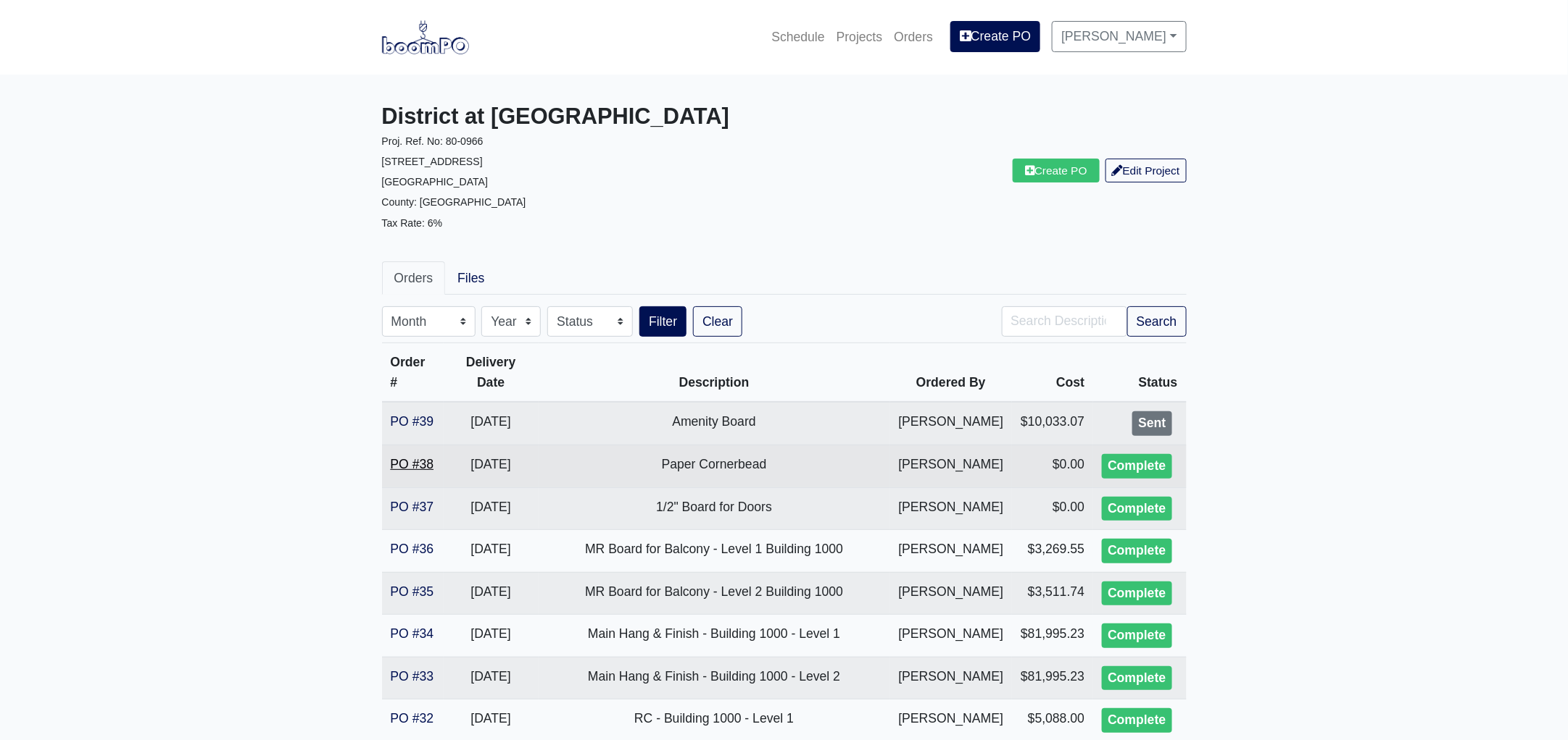
click at [420, 472] on link "PO #38" at bounding box center [412, 465] width 44 height 15
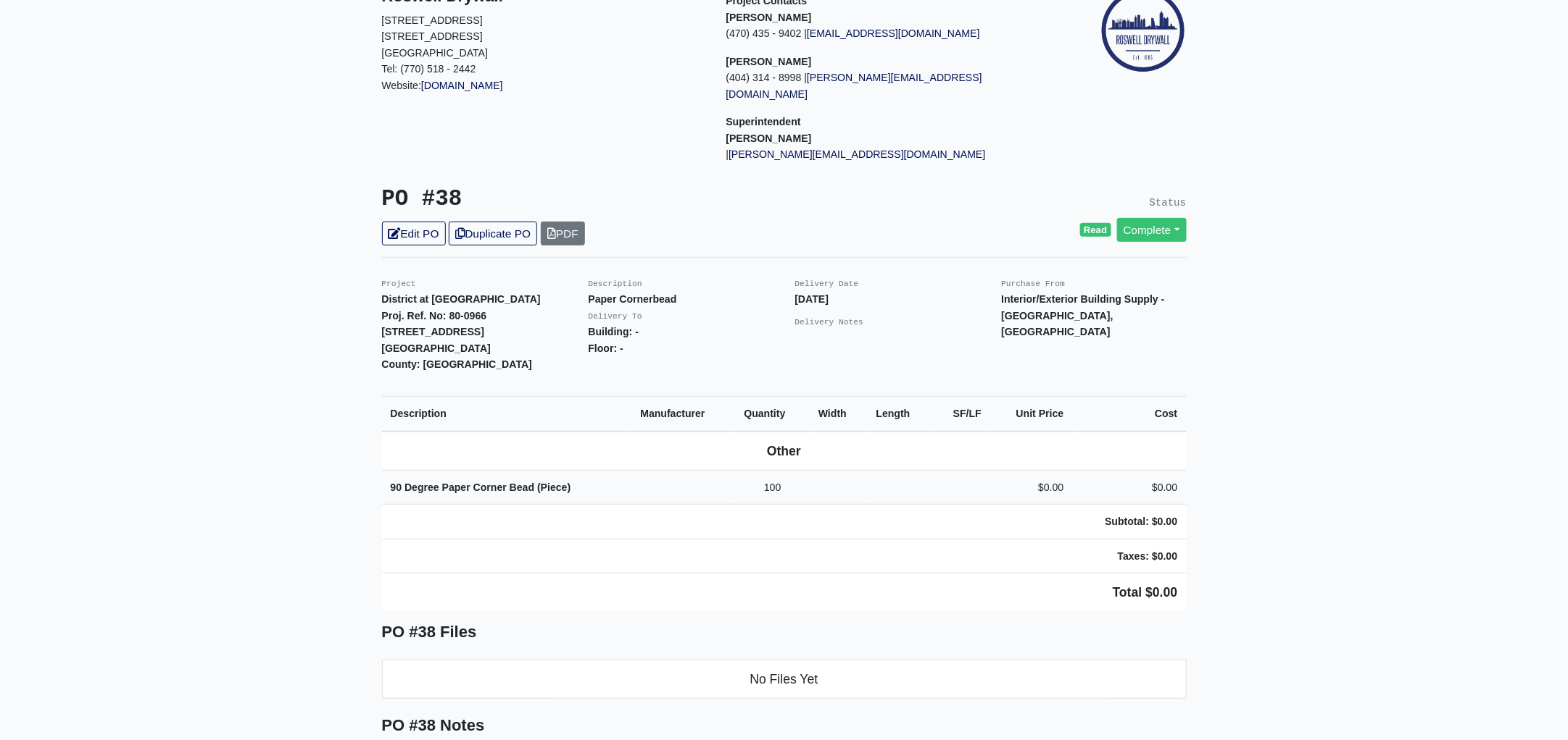
scroll to position [271, 0]
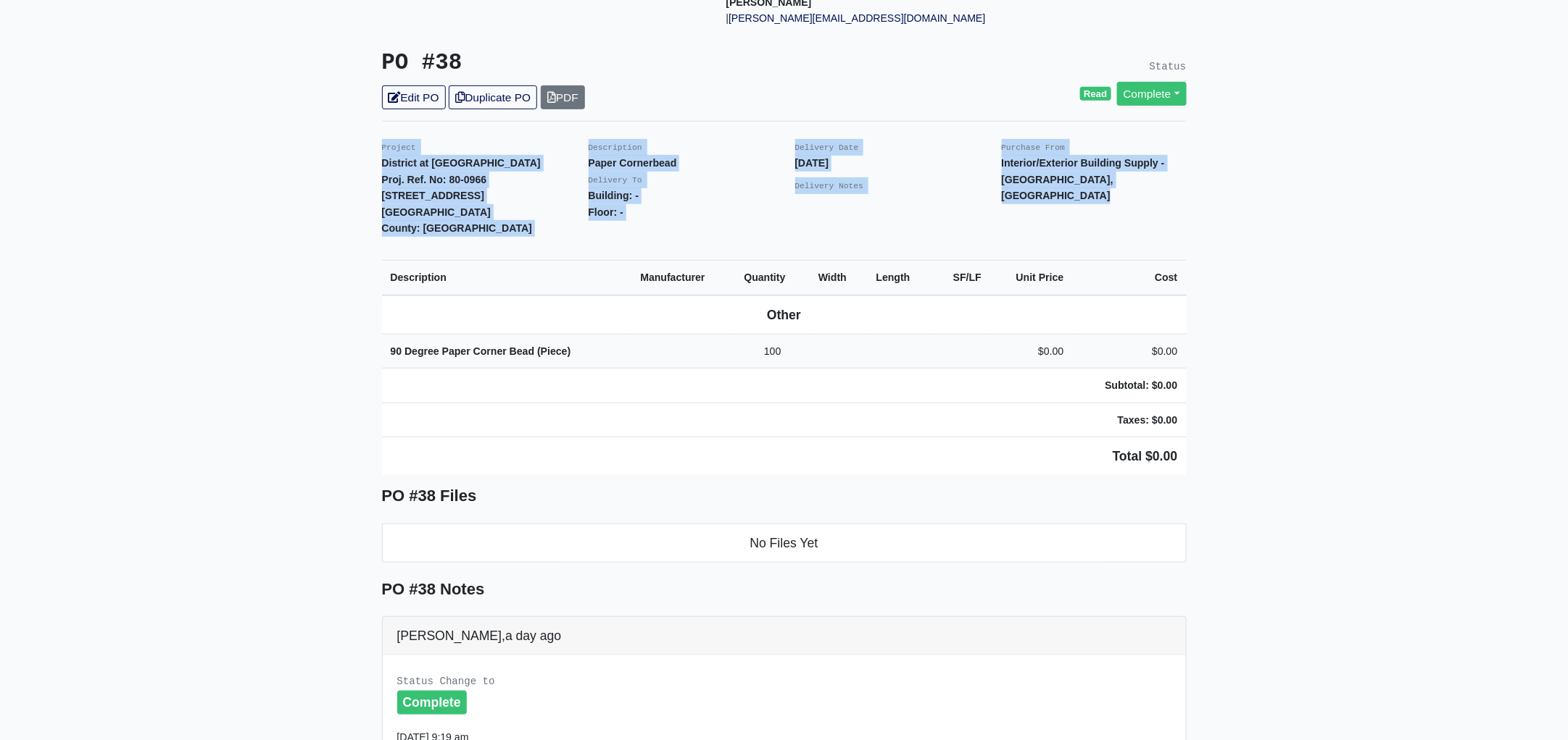
drag, startPoint x: 371, startPoint y: 124, endPoint x: 1313, endPoint y: 303, distance: 958.9
click at [1313, 303] on main "Back to Project Roswell Drywall [STREET_ADDRESS] Tel: (770) 518 - 2442 Website:…" at bounding box center [784, 497] width 1568 height 1386
copy div "Project District at [GEOGRAPHIC_DATA]. Ref. No: 80-0966 [STREET_ADDRESS]: [GEOG…"
